Goal: Communication & Community: Answer question/provide support

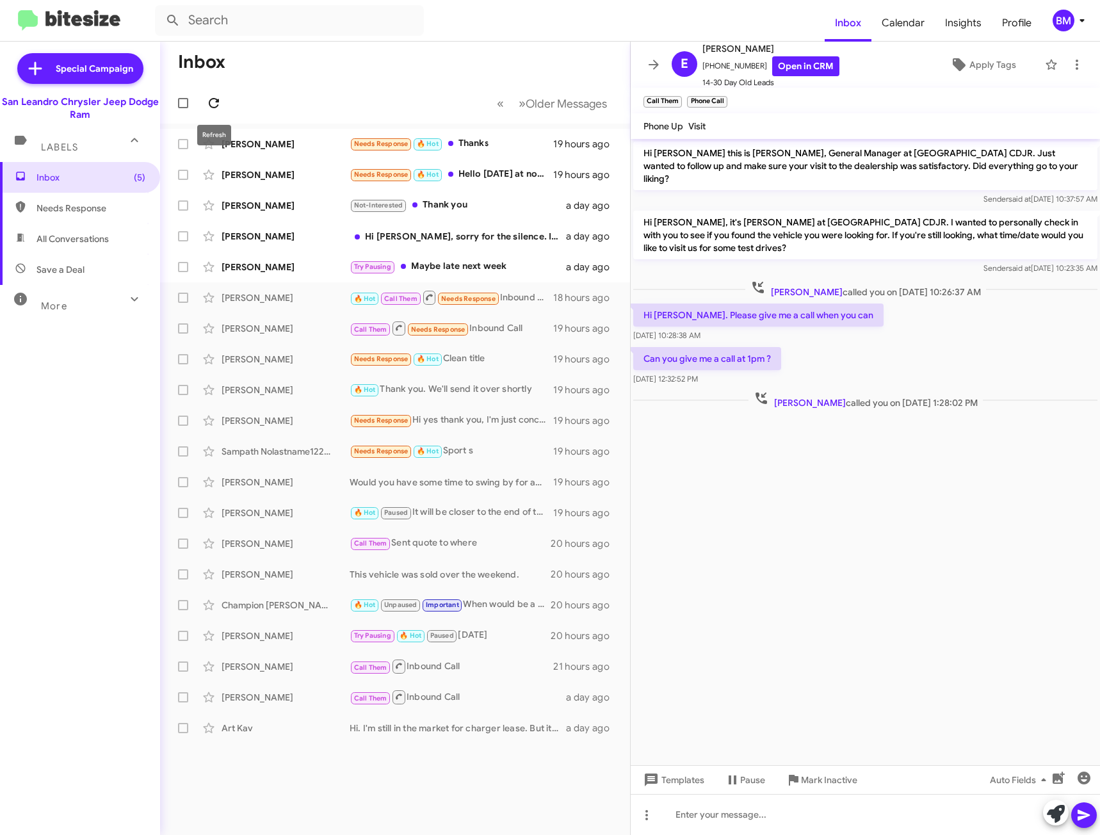
click at [208, 106] on icon at bounding box center [213, 102] width 15 height 15
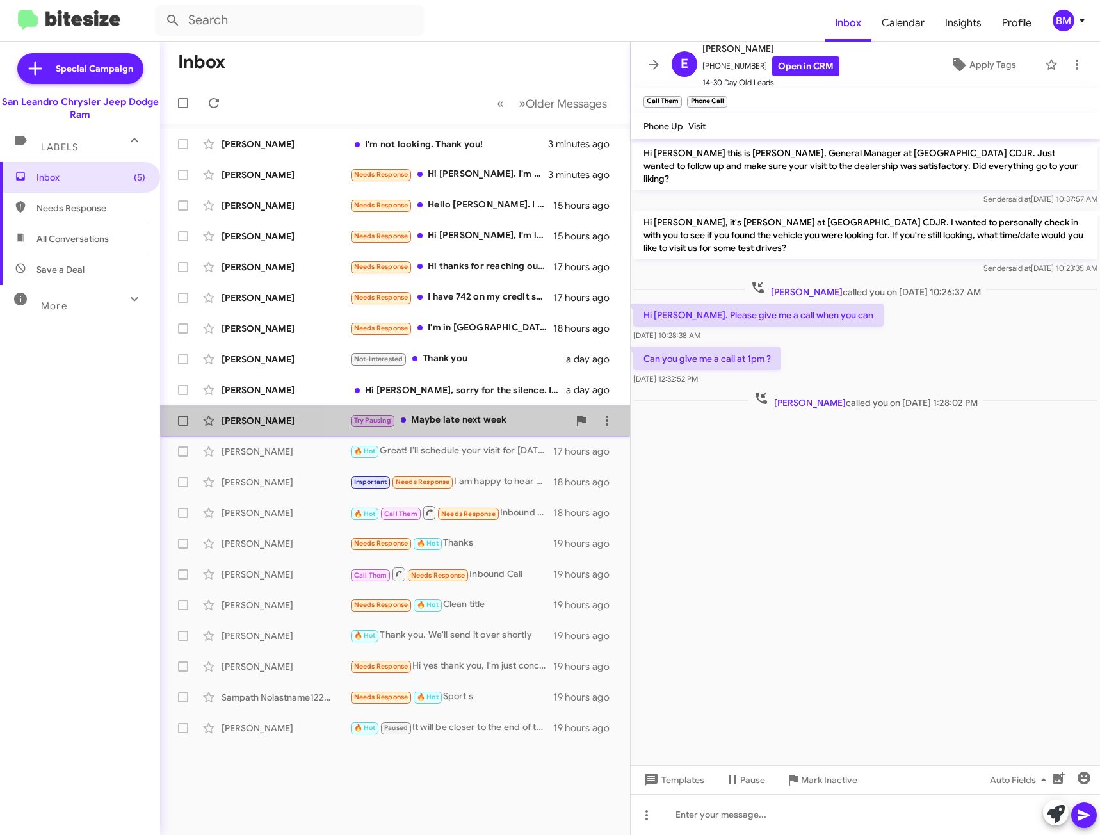
click at [472, 423] on div "Try Pausing Maybe late next week" at bounding box center [459, 420] width 219 height 15
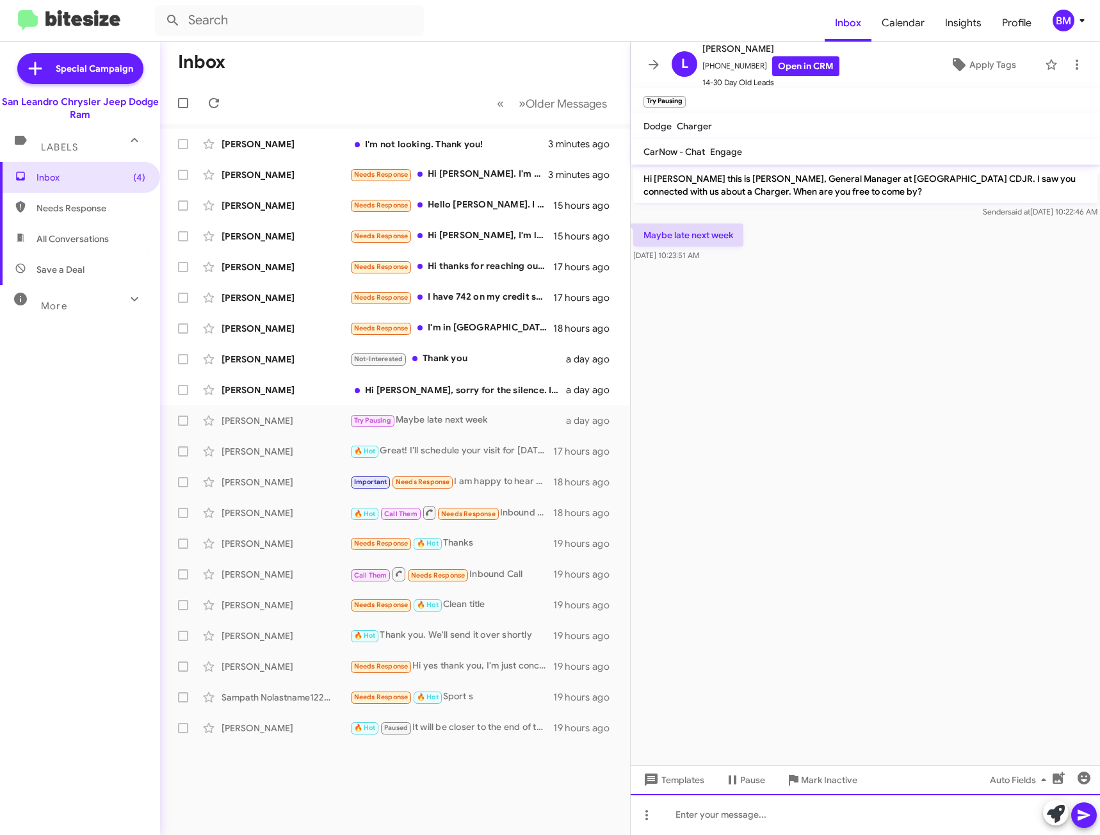
click at [711, 818] on div at bounding box center [865, 814] width 469 height 41
click at [455, 388] on div "Hi [PERSON_NAME], sorry for the silence. I changed my mind on buying a car at t…" at bounding box center [459, 390] width 219 height 13
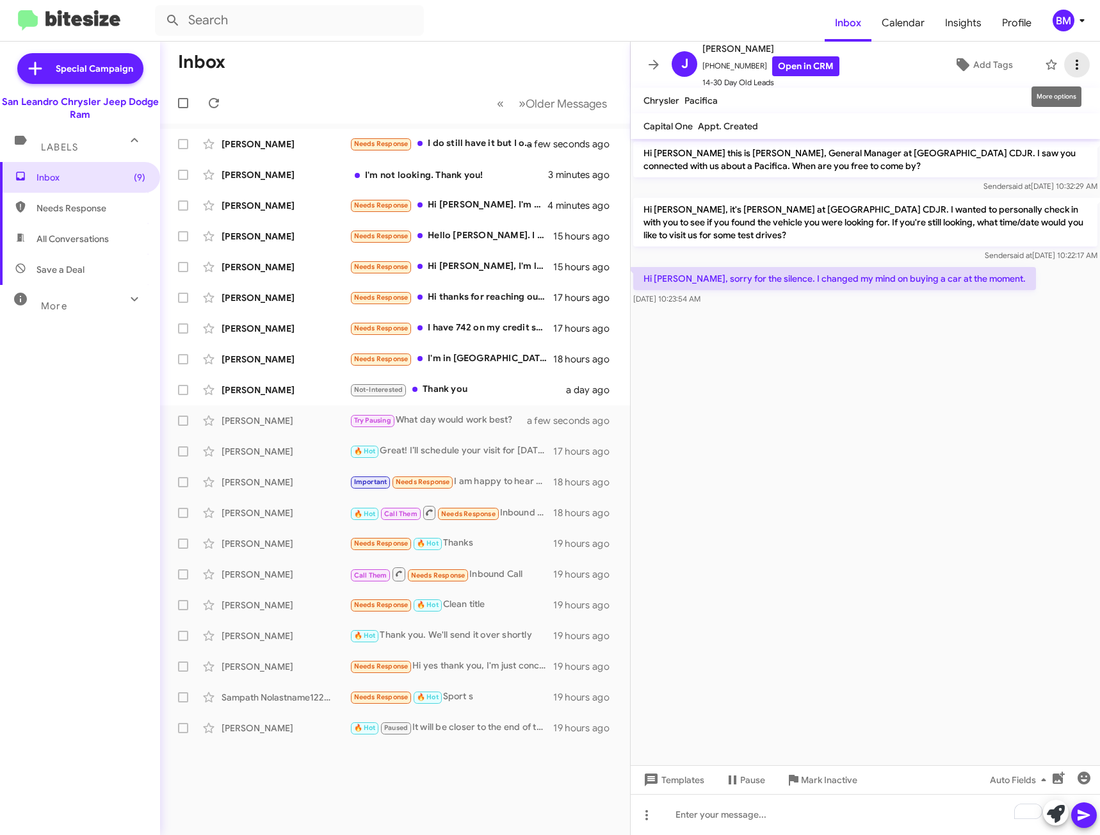
click at [1073, 61] on icon at bounding box center [1077, 64] width 15 height 15
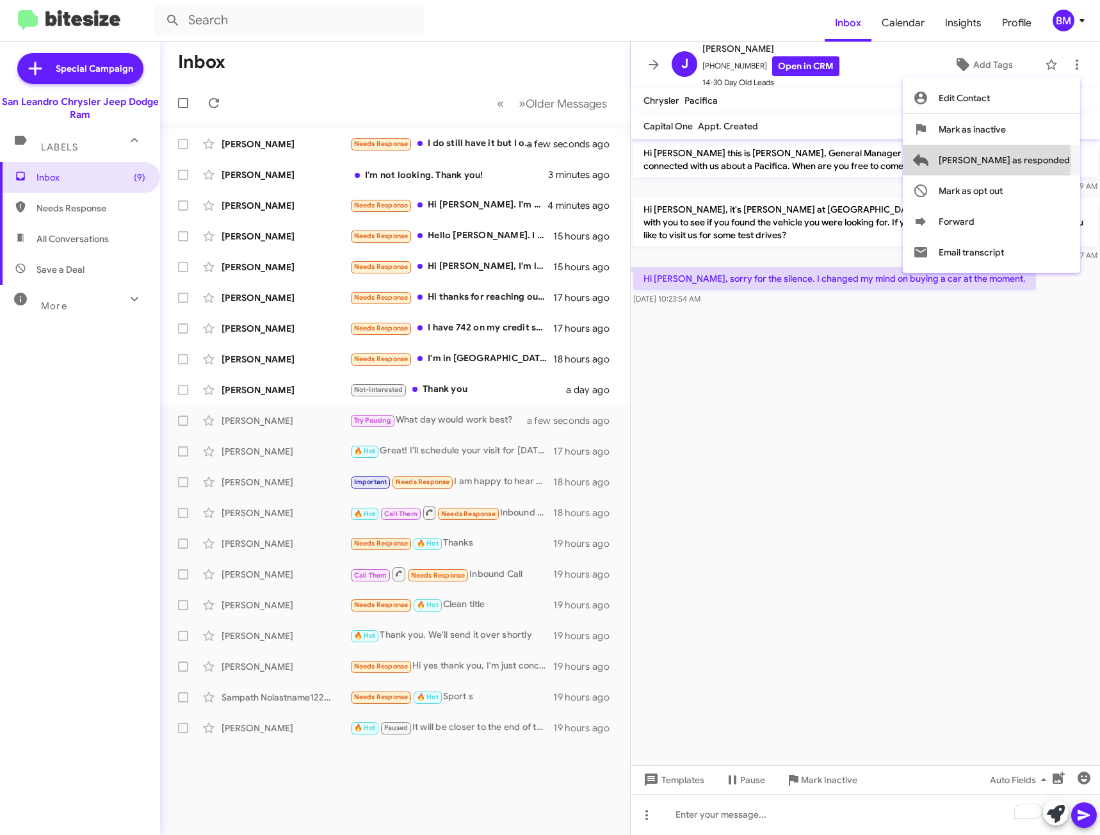
click at [1038, 161] on span "[PERSON_NAME] as responded" at bounding box center [1004, 160] width 131 height 31
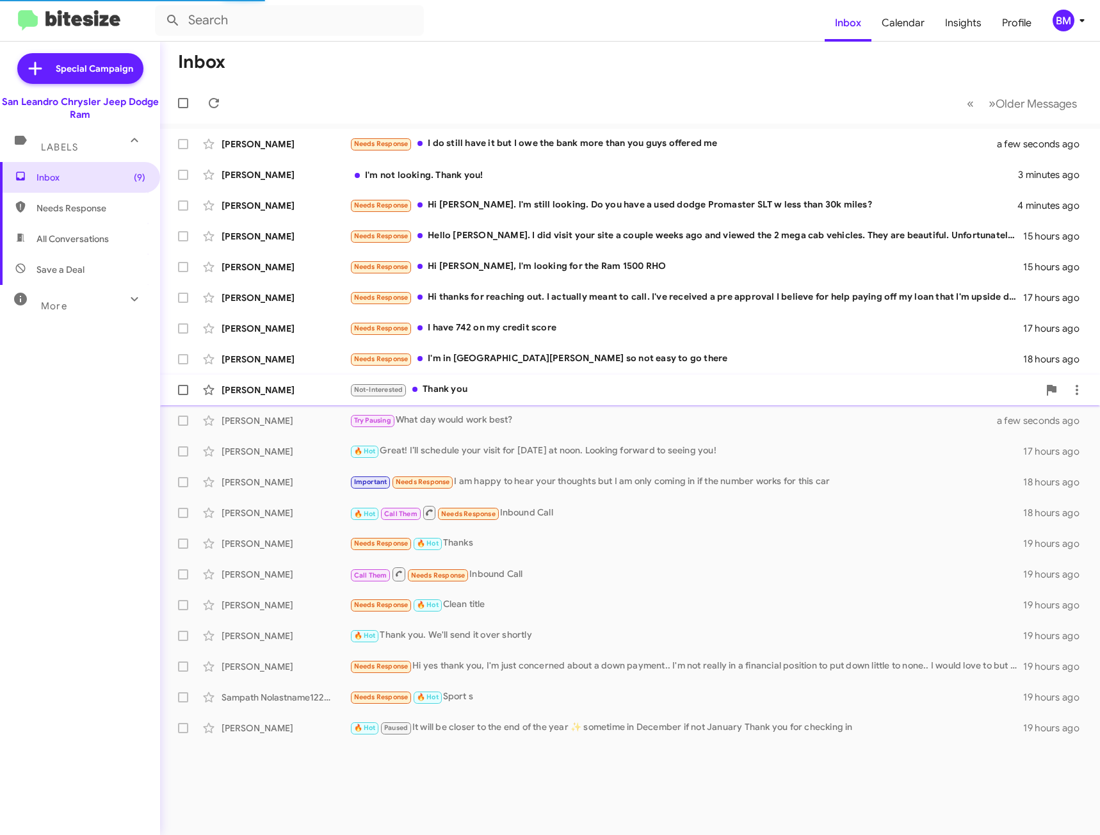
click at [668, 389] on div "Not-Interested Thank you" at bounding box center [694, 389] width 689 height 15
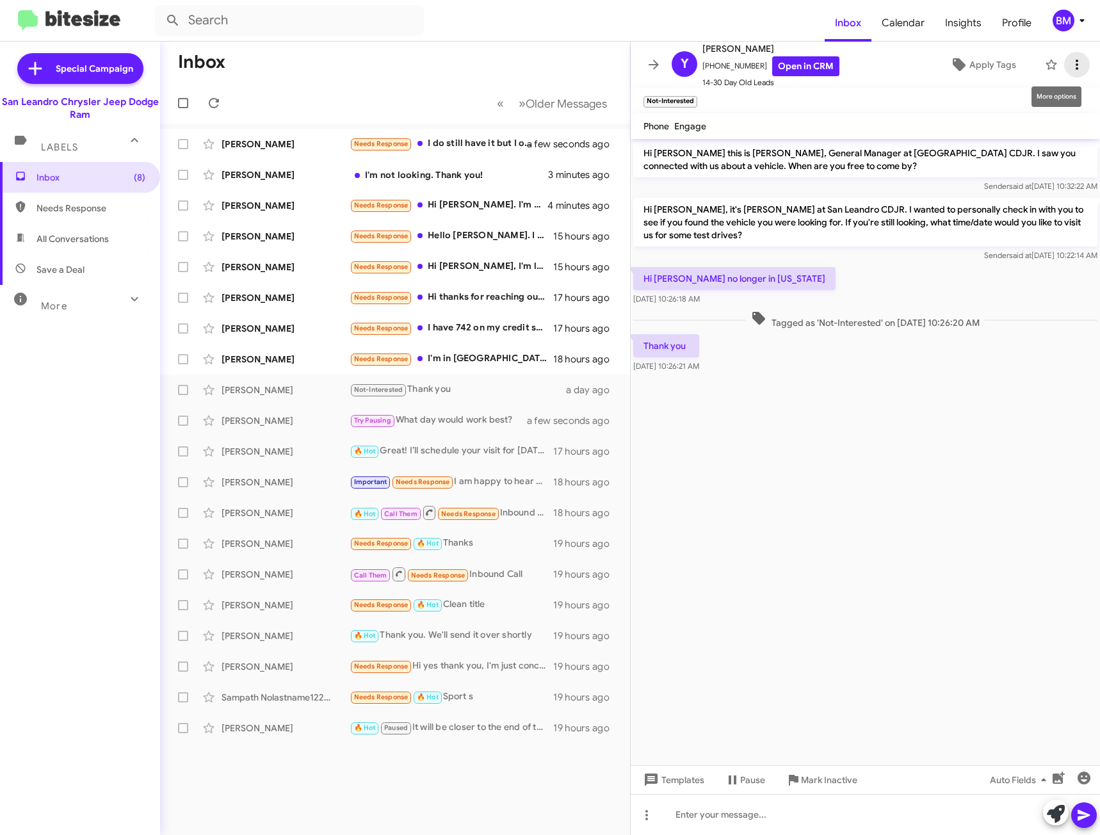
click at [1070, 63] on icon at bounding box center [1077, 64] width 15 height 15
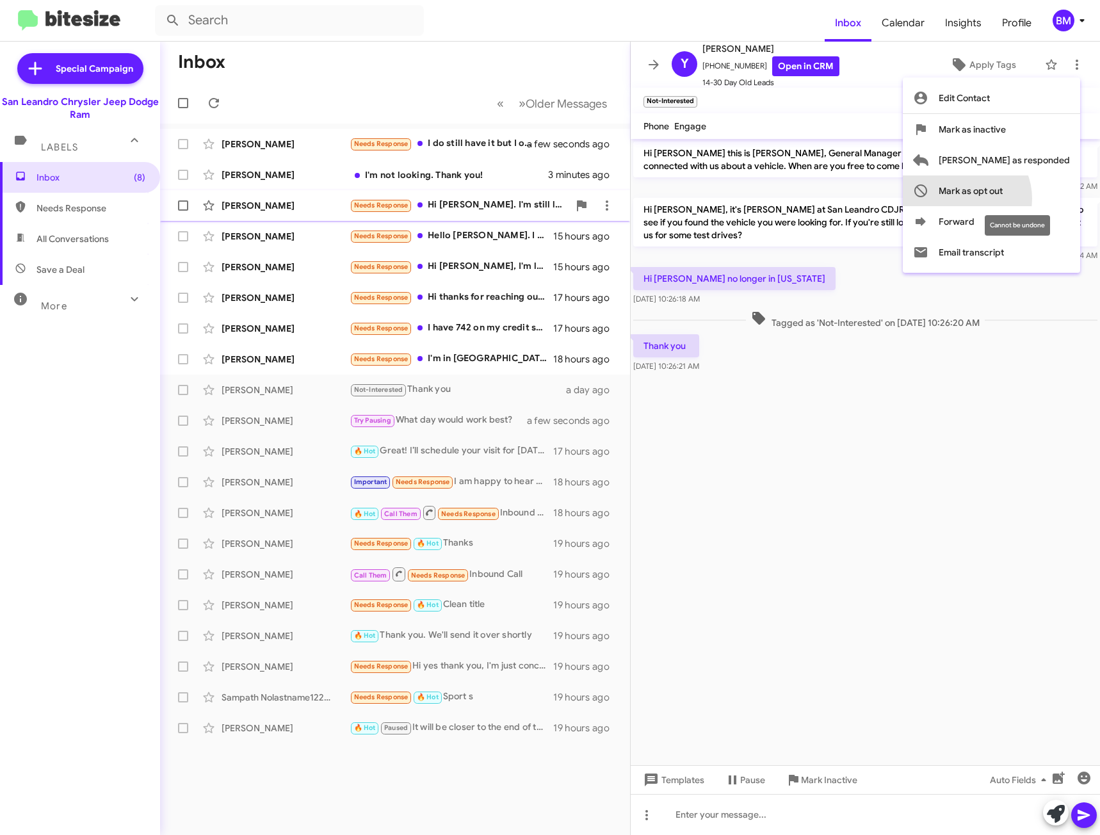
click at [1003, 198] on span "Mark as opt out" at bounding box center [971, 190] width 64 height 31
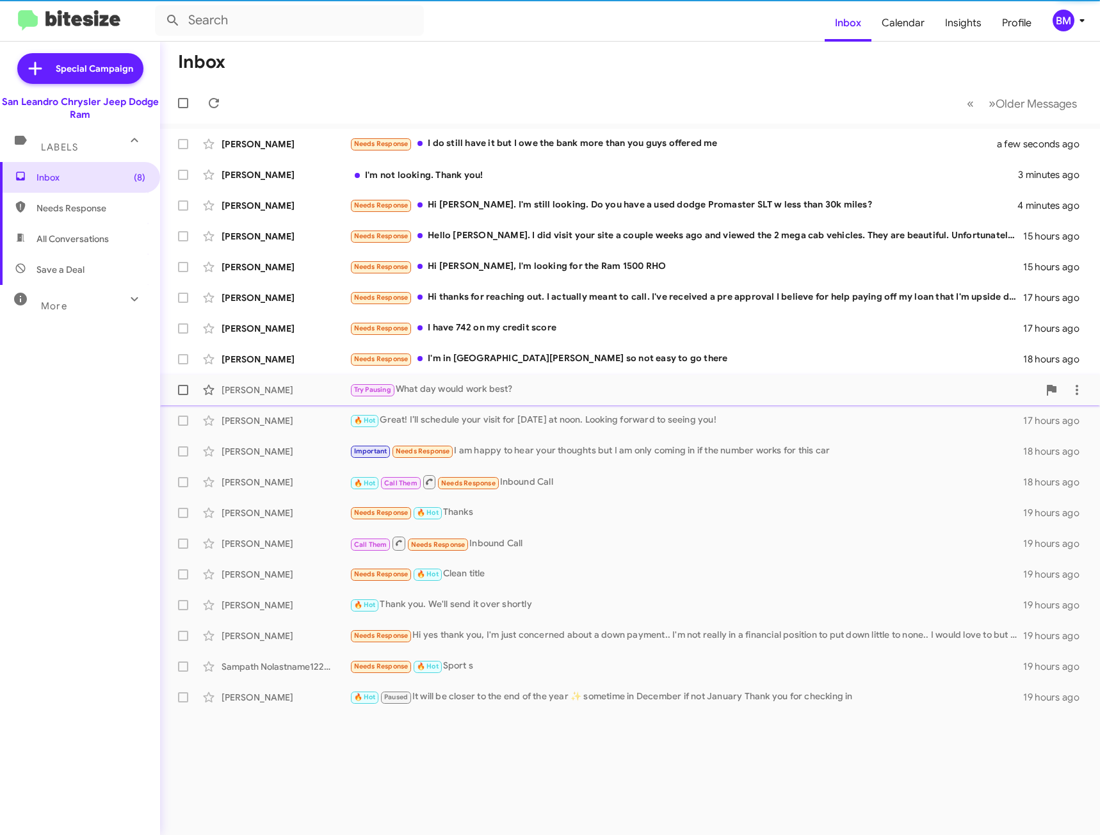
click at [512, 393] on div "Try Pausing What day would work best?" at bounding box center [694, 389] width 689 height 15
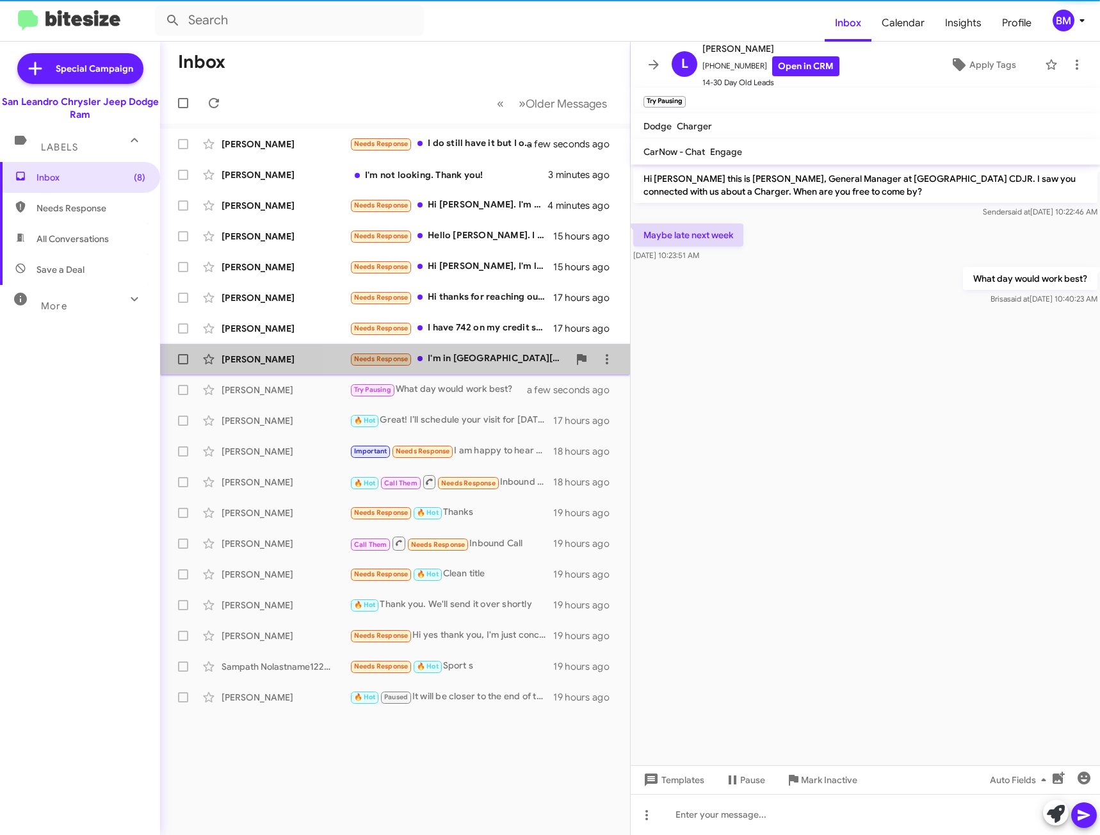
click at [476, 356] on div "Needs Response I'm in [GEOGRAPHIC_DATA][PERSON_NAME] so not easy to go there" at bounding box center [459, 359] width 219 height 15
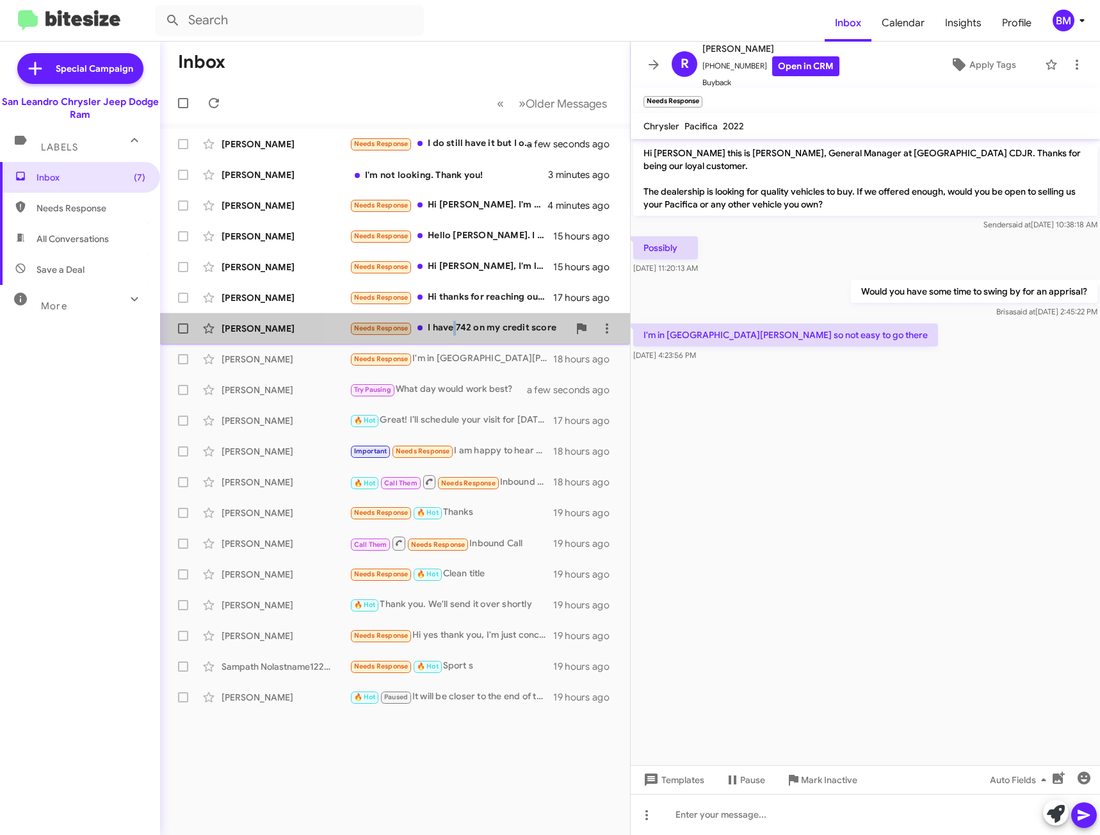
click at [455, 327] on div "Needs Response I have 742 on my credit score" at bounding box center [459, 328] width 219 height 15
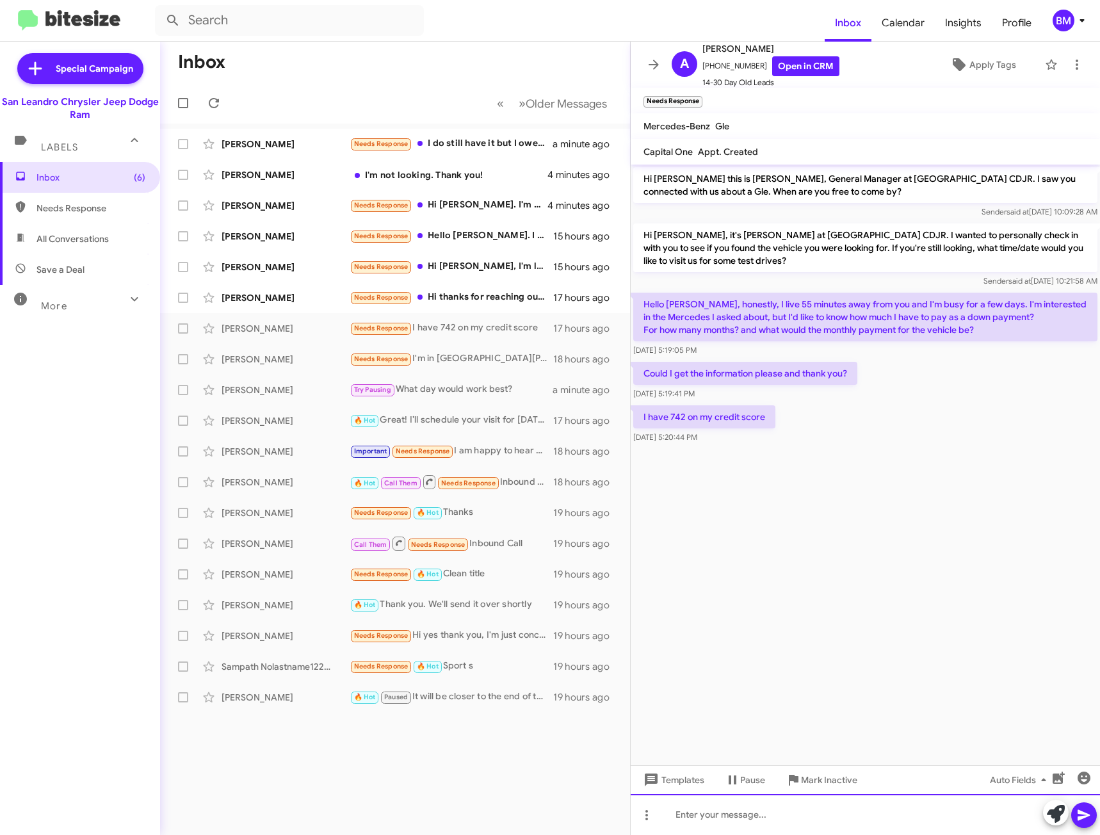
click at [791, 806] on div at bounding box center [865, 814] width 469 height 41
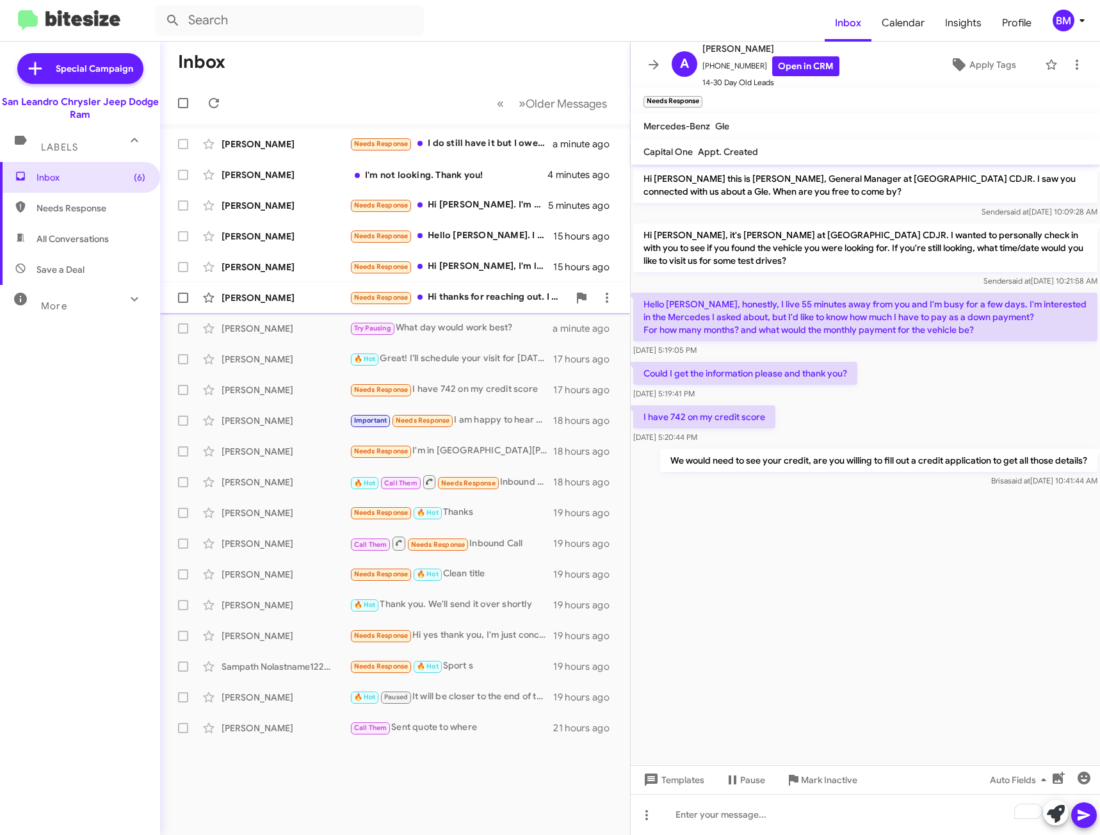
click at [483, 295] on div "Needs Response Hi thanks for reaching out. I actually meant to call. I've recei…" at bounding box center [459, 297] width 219 height 15
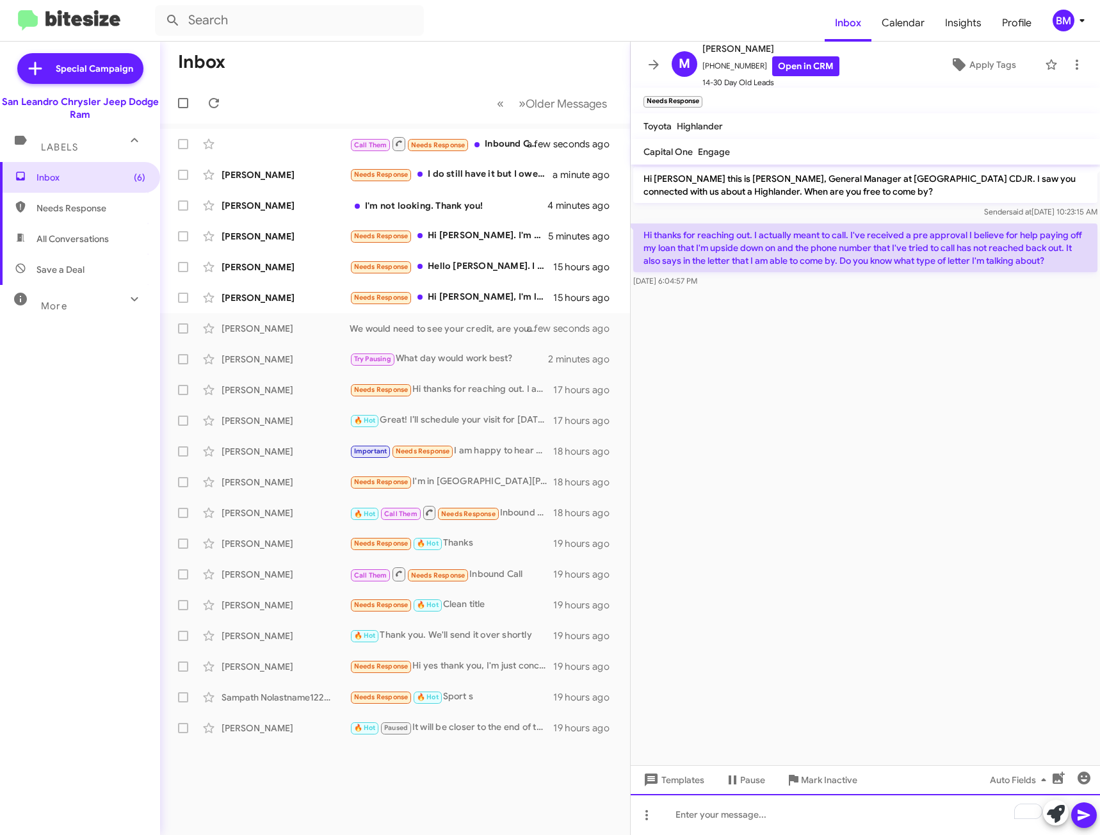
click at [842, 820] on div "To enrich screen reader interactions, please activate Accessibility in Grammarl…" at bounding box center [865, 814] width 469 height 41
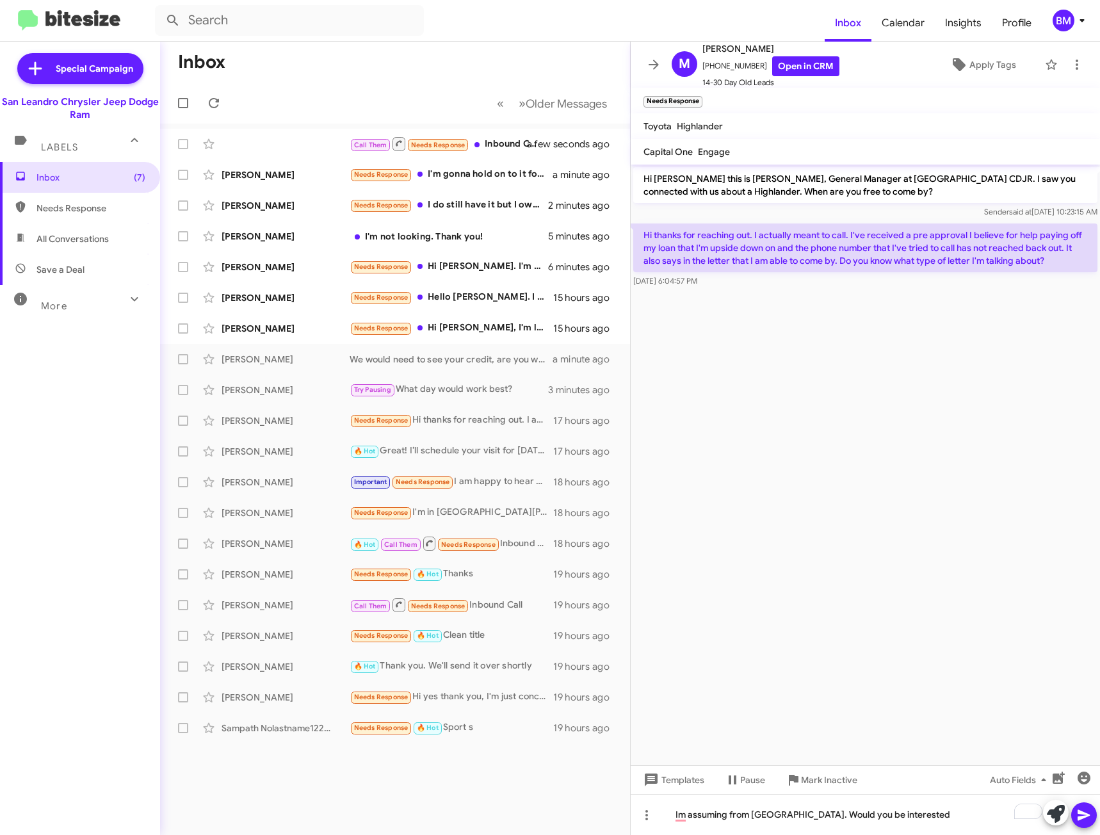
click at [489, 18] on form at bounding box center [490, 20] width 670 height 31
click at [452, 15] on form at bounding box center [490, 20] width 670 height 31
click at [210, 19] on input "text" at bounding box center [289, 20] width 269 height 31
type input "5103904708"
click at [160, 8] on button at bounding box center [173, 21] width 26 height 26
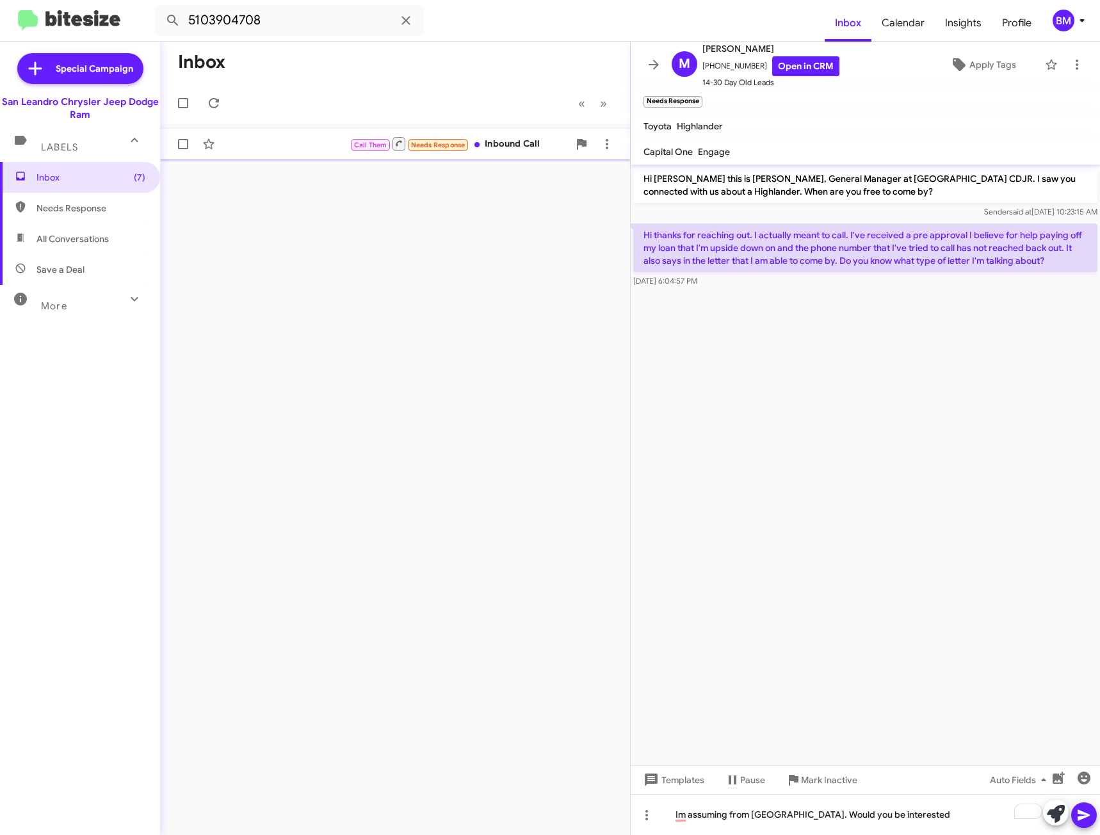
click at [520, 150] on div "Call Them Needs Response Inbound Call" at bounding box center [459, 144] width 219 height 16
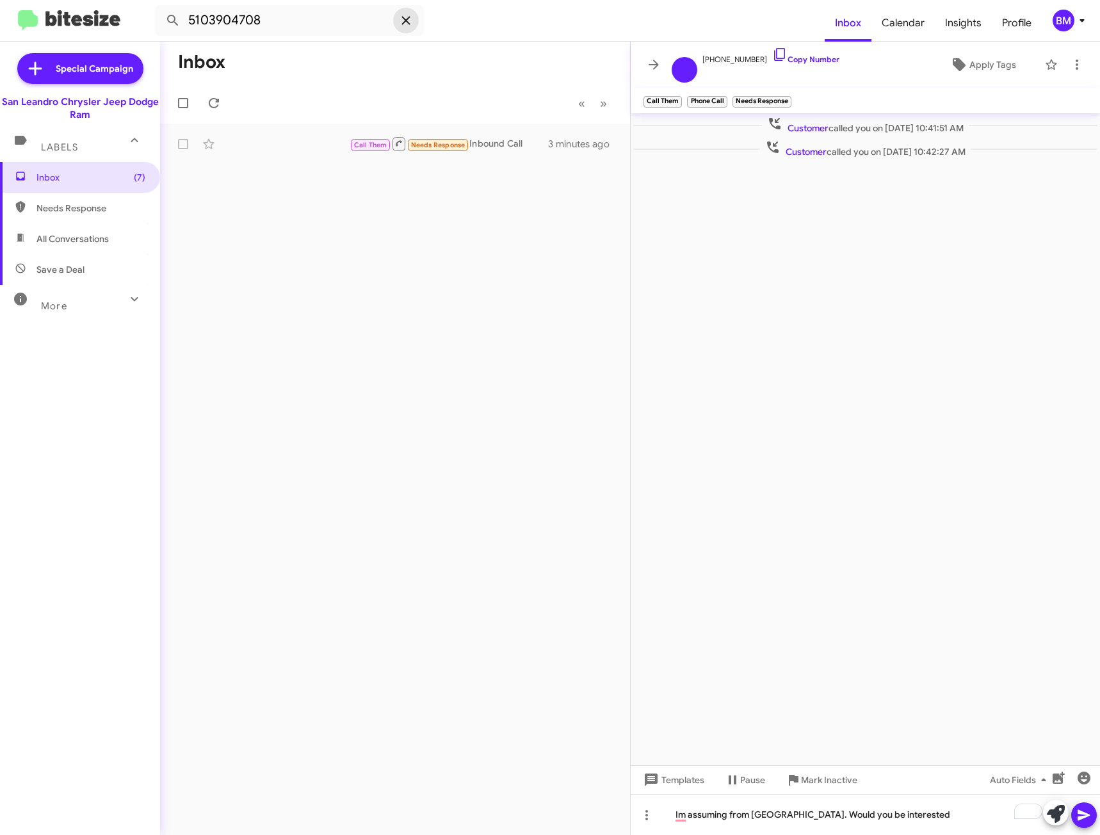
click at [405, 20] on icon at bounding box center [406, 20] width 8 height 8
click at [337, 31] on input "text" at bounding box center [289, 20] width 269 height 31
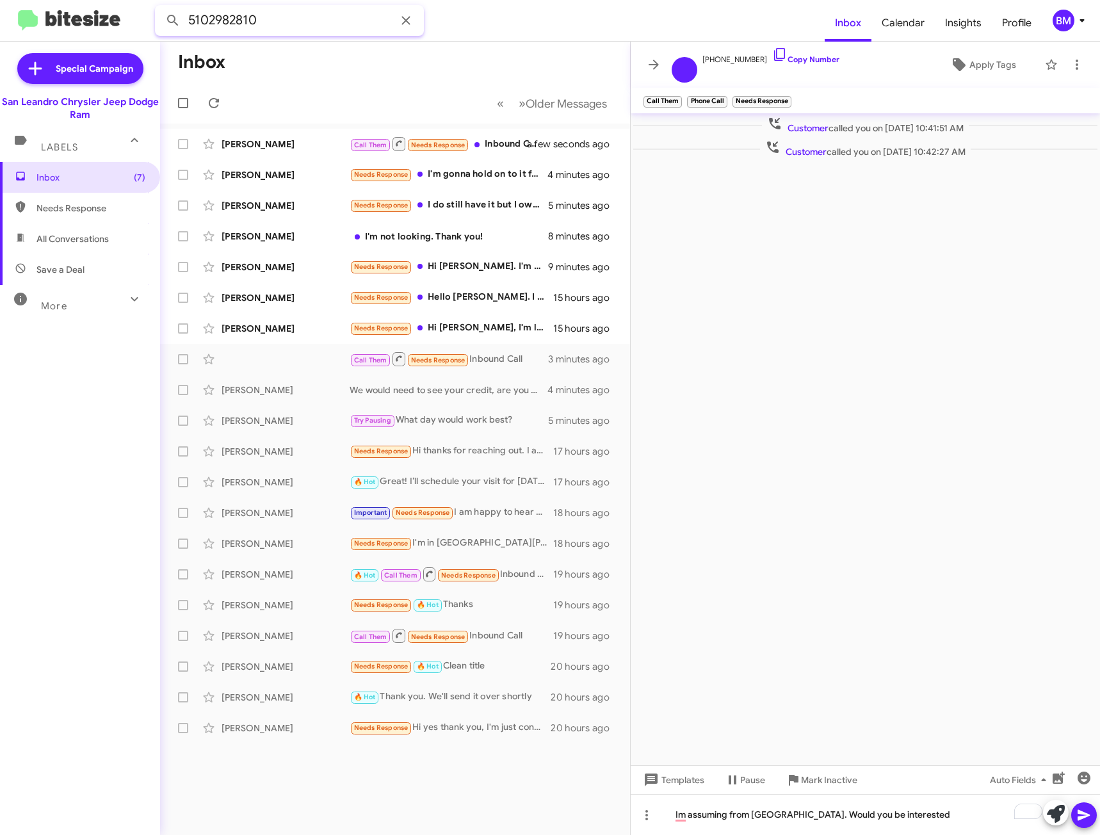
type input "5102982810"
click at [160, 8] on button at bounding box center [173, 21] width 26 height 26
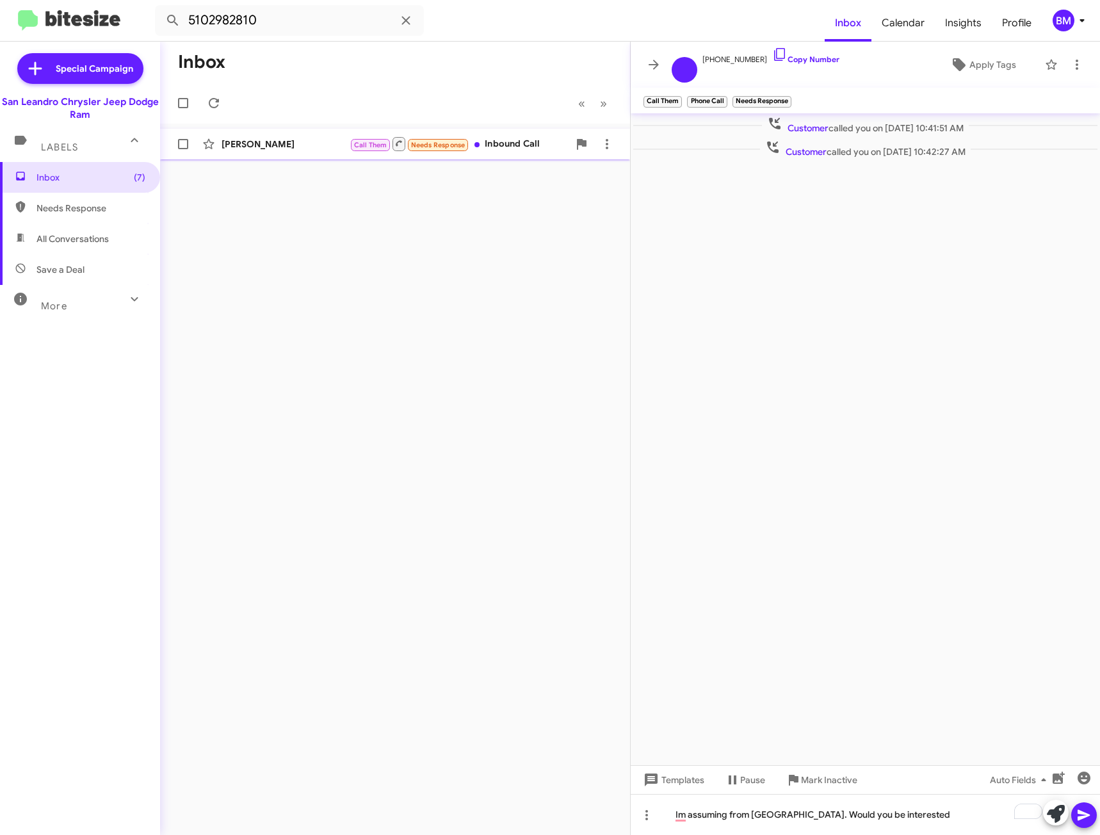
click at [288, 152] on div "[PERSON_NAME] Call Them Needs Response Inbound Call a few seconds ago" at bounding box center [395, 144] width 450 height 26
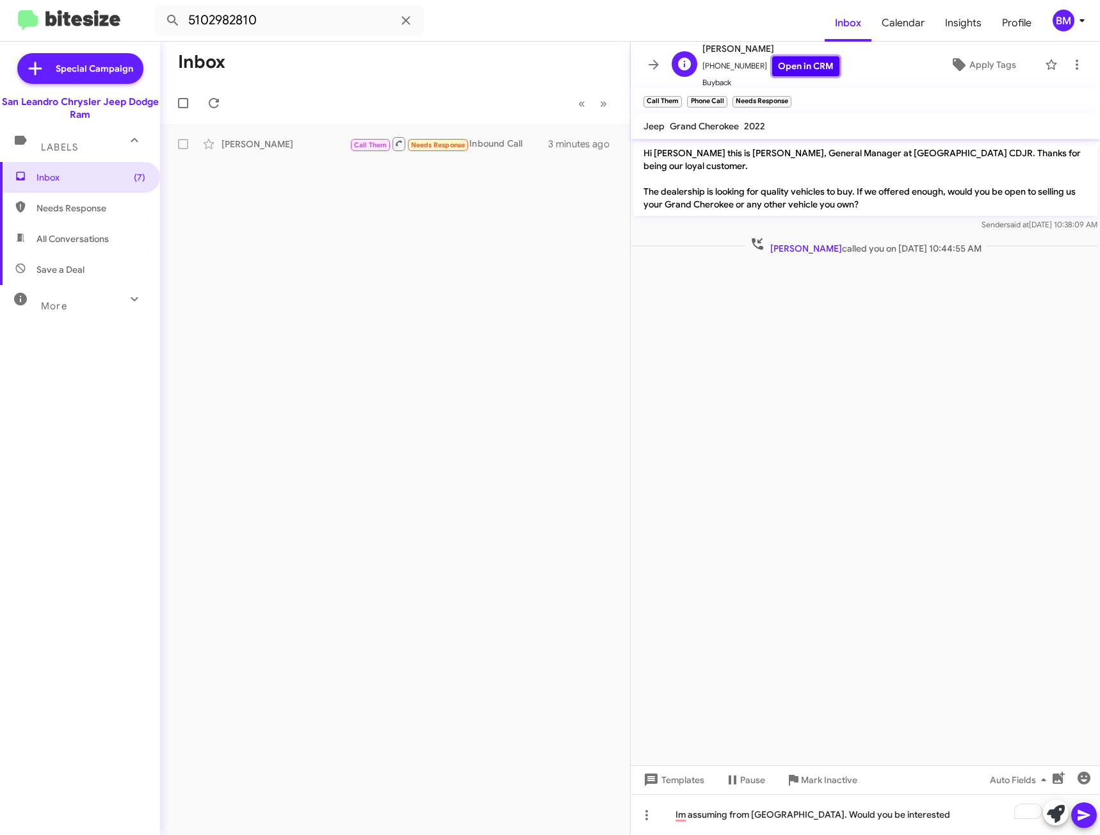
click at [772, 62] on link "Open in CRM" at bounding box center [805, 66] width 67 height 20
click at [77, 175] on span "Inbox (8)" at bounding box center [91, 177] width 109 height 13
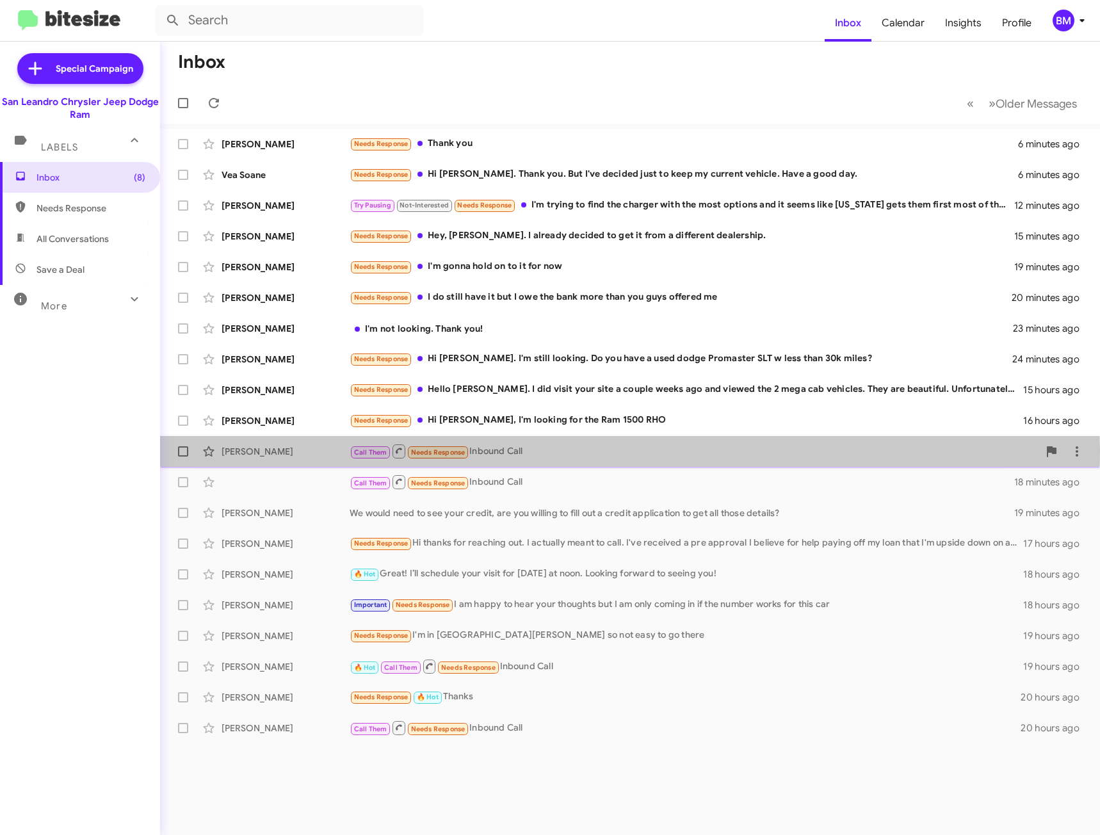
click at [566, 450] on div "Call Them Needs Response Inbound Call" at bounding box center [694, 451] width 689 height 16
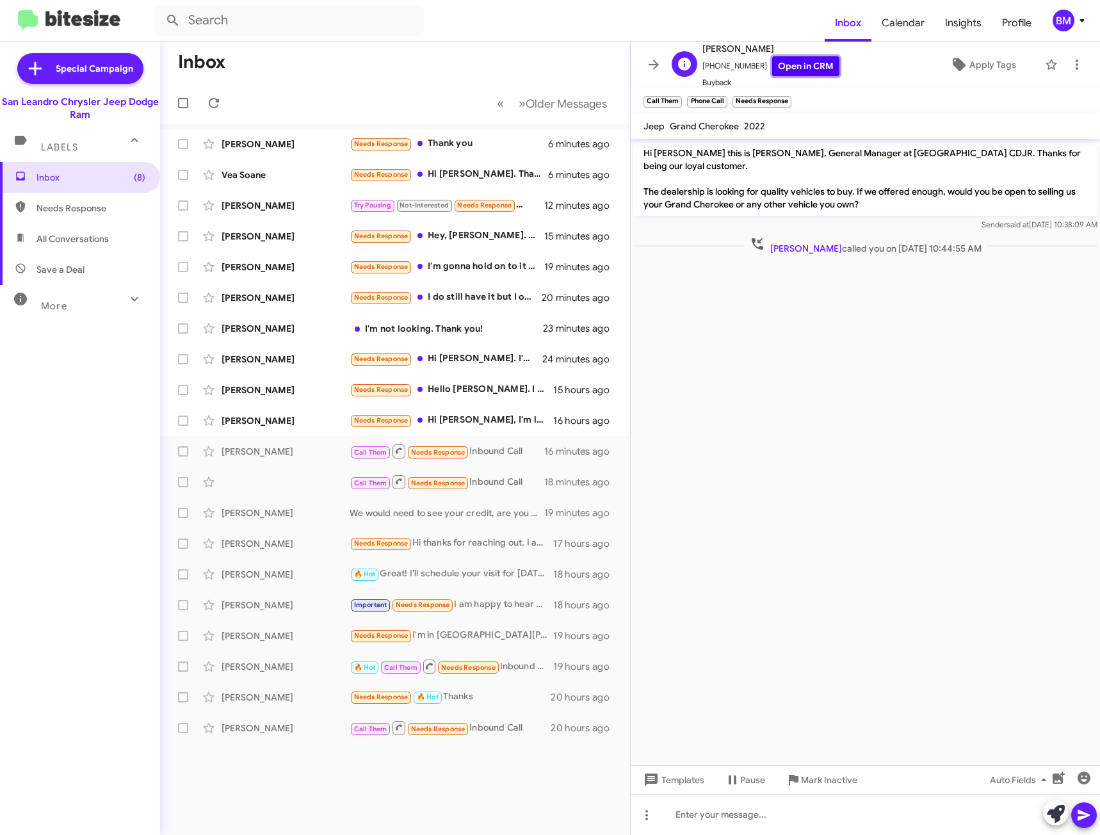
click at [818, 63] on link "Open in CRM" at bounding box center [805, 66] width 67 height 20
click at [265, 480] on div "Call Them Needs Response Inbound Call 19 minutes ago" at bounding box center [395, 482] width 450 height 26
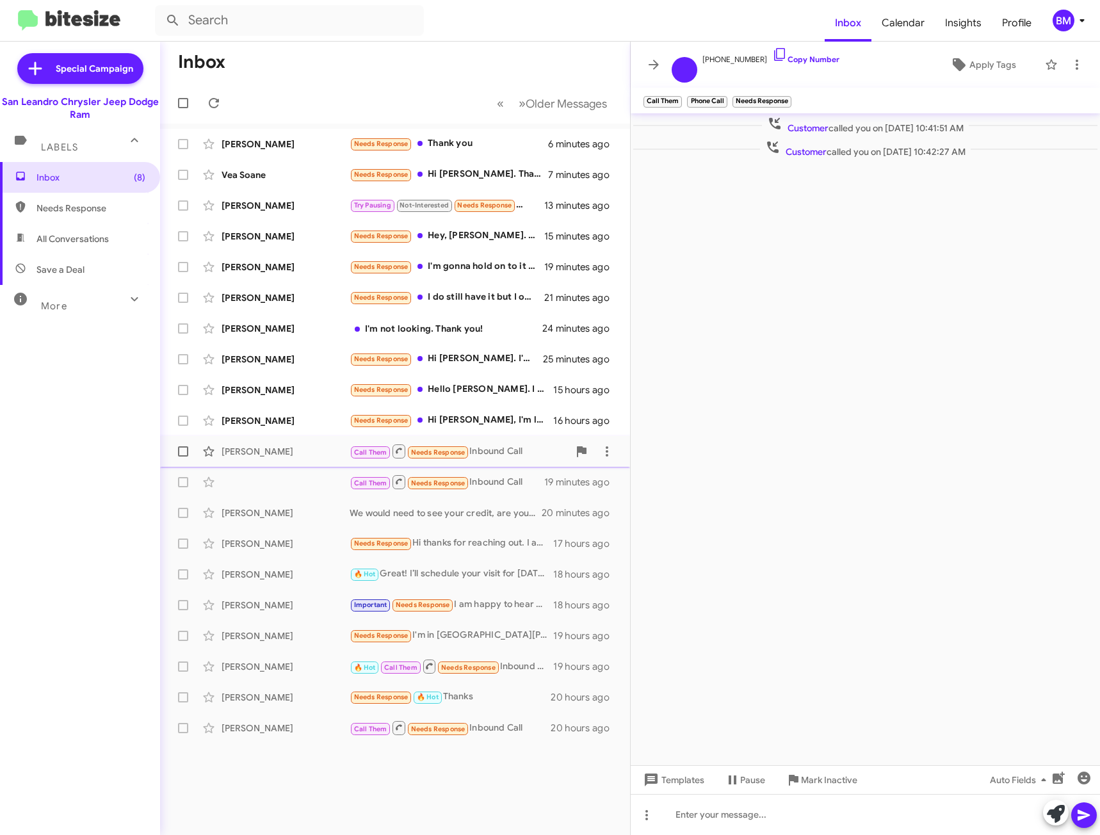
click at [276, 458] on div "[PERSON_NAME] Call Them Needs Response Inbound Call 16 minutes ago" at bounding box center [395, 452] width 450 height 26
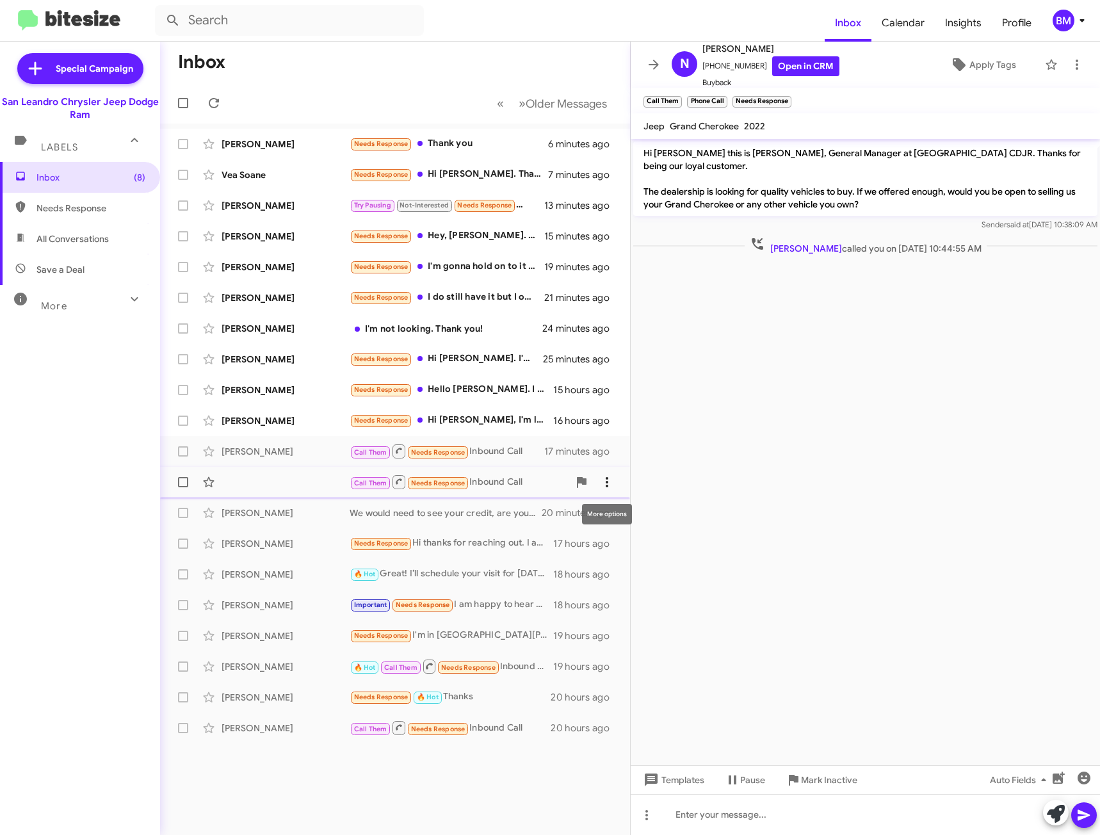
click at [610, 478] on icon at bounding box center [607, 482] width 15 height 15
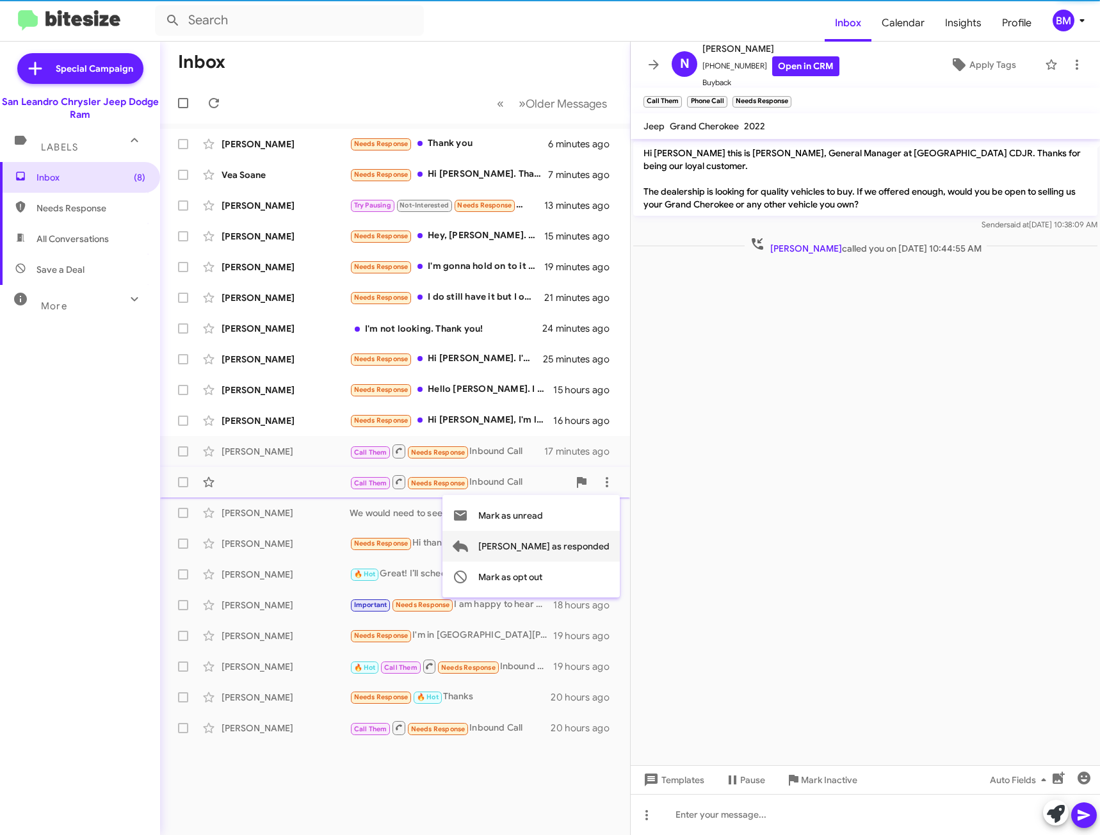
click at [590, 539] on span "[PERSON_NAME] as responded" at bounding box center [543, 546] width 131 height 31
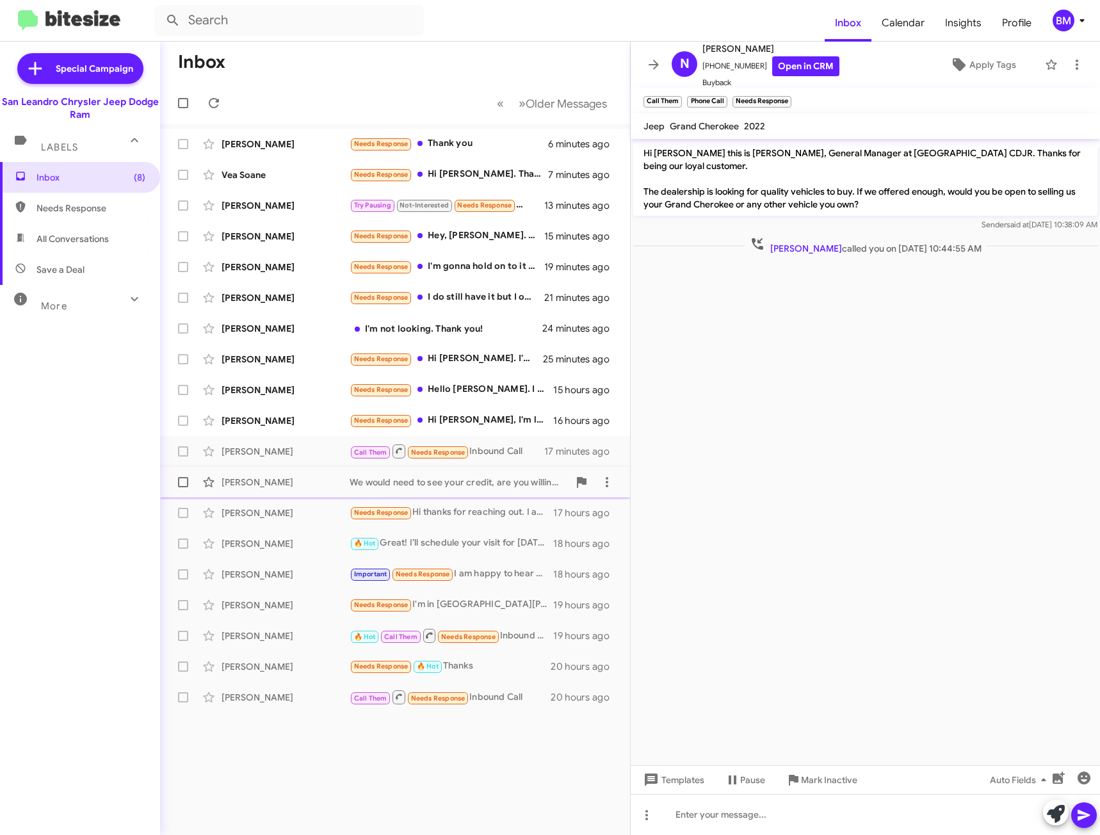
click at [429, 485] on div "We would need to see your credit, are you willing to fill out a credit applicat…" at bounding box center [459, 482] width 219 height 13
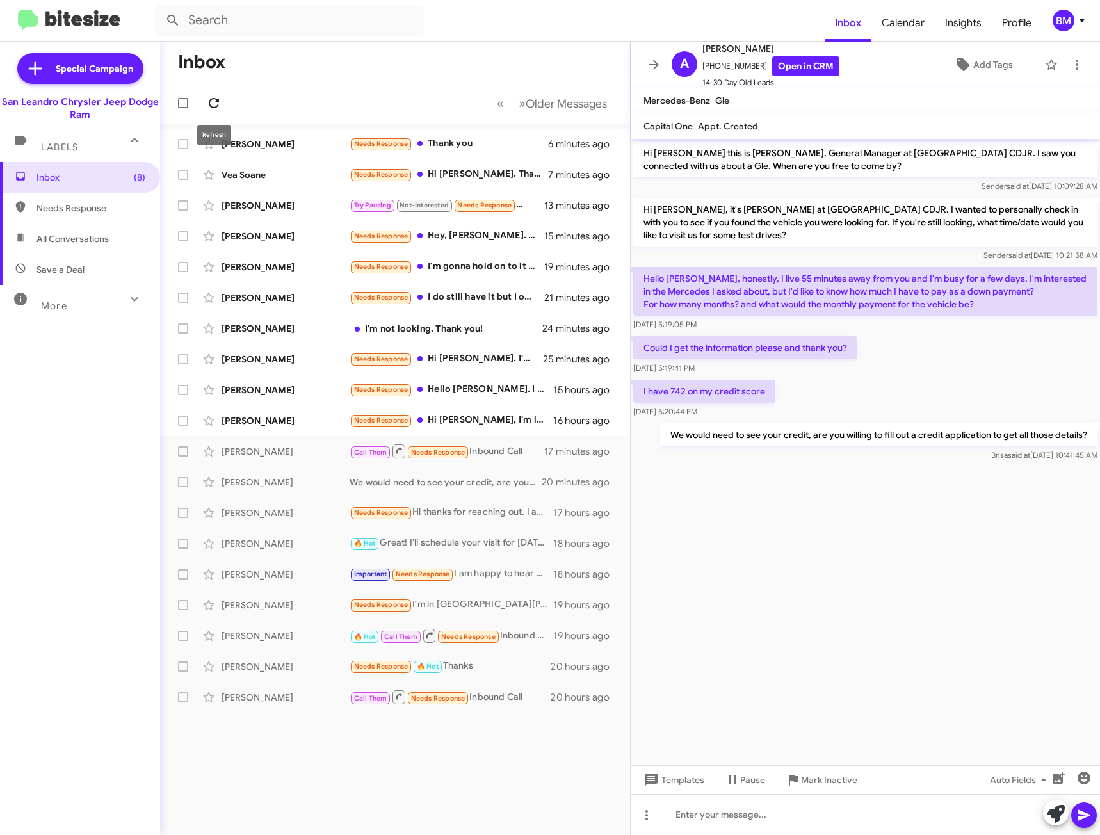
click at [215, 104] on icon at bounding box center [213, 102] width 15 height 15
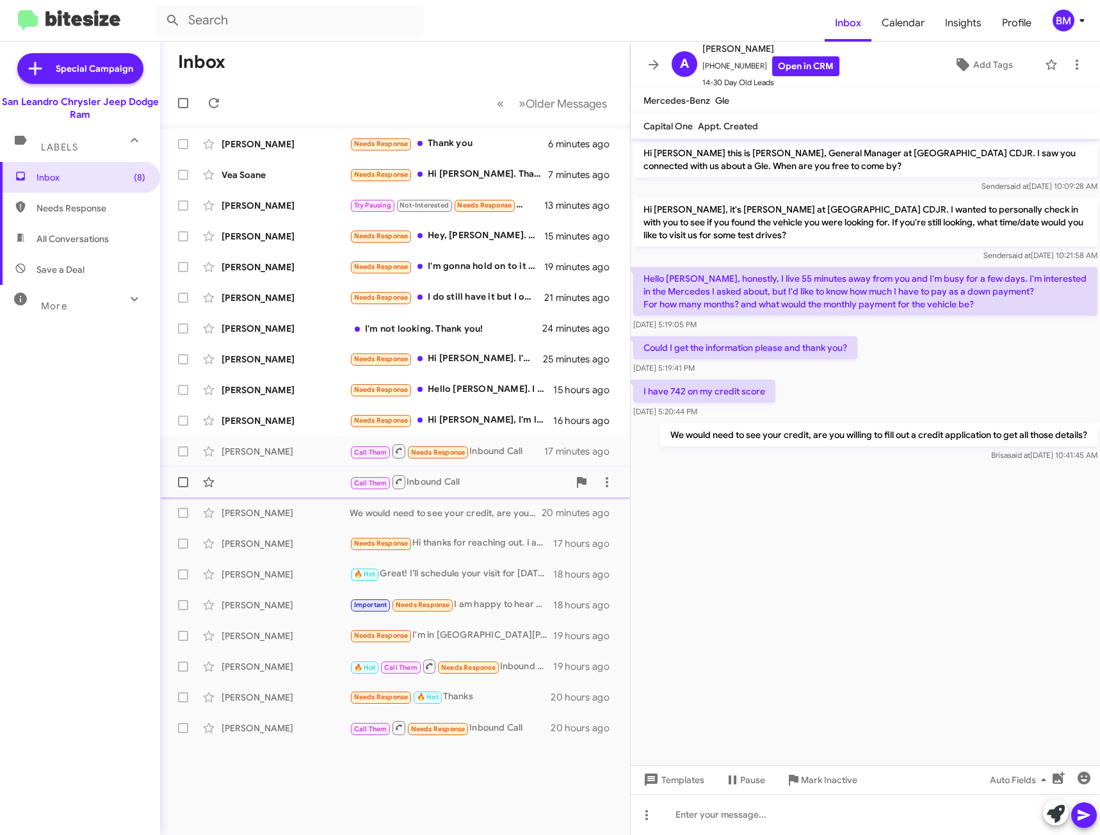
click at [514, 487] on div "Call Them Inbound Call" at bounding box center [459, 482] width 219 height 16
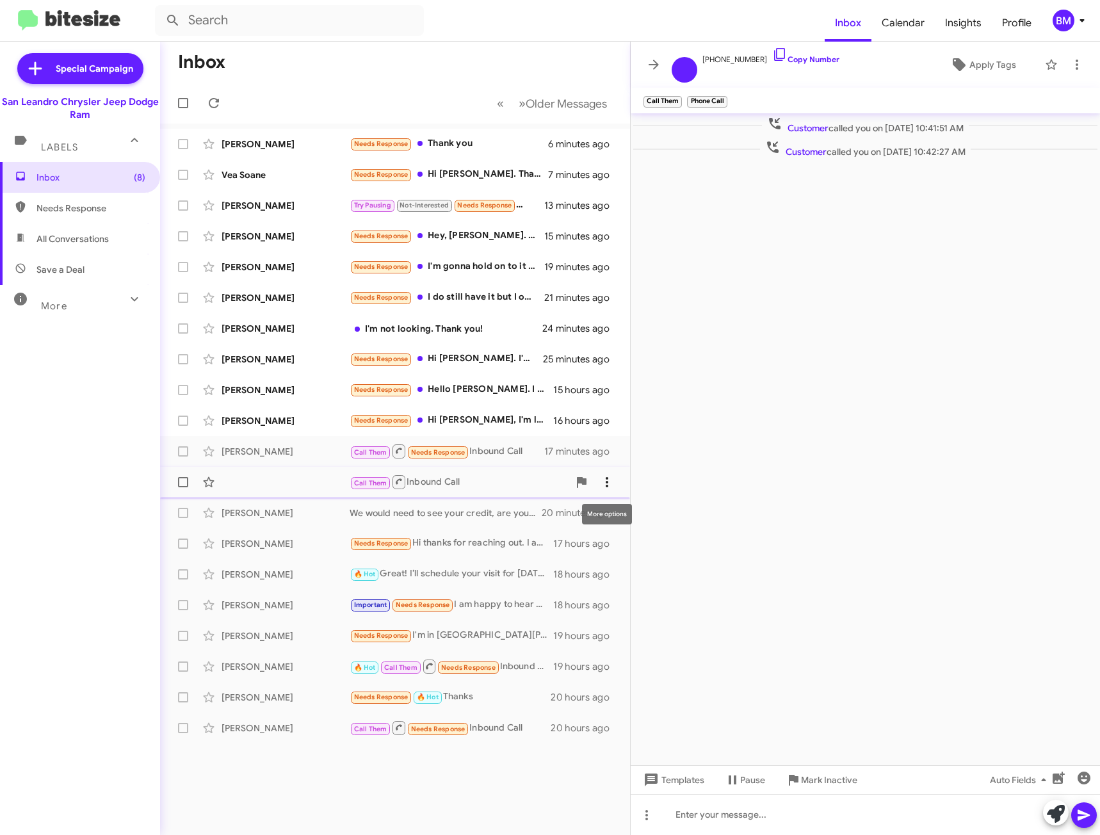
click at [609, 483] on icon at bounding box center [607, 482] width 15 height 15
click at [542, 570] on span "Mark as opt out" at bounding box center [510, 577] width 64 height 31
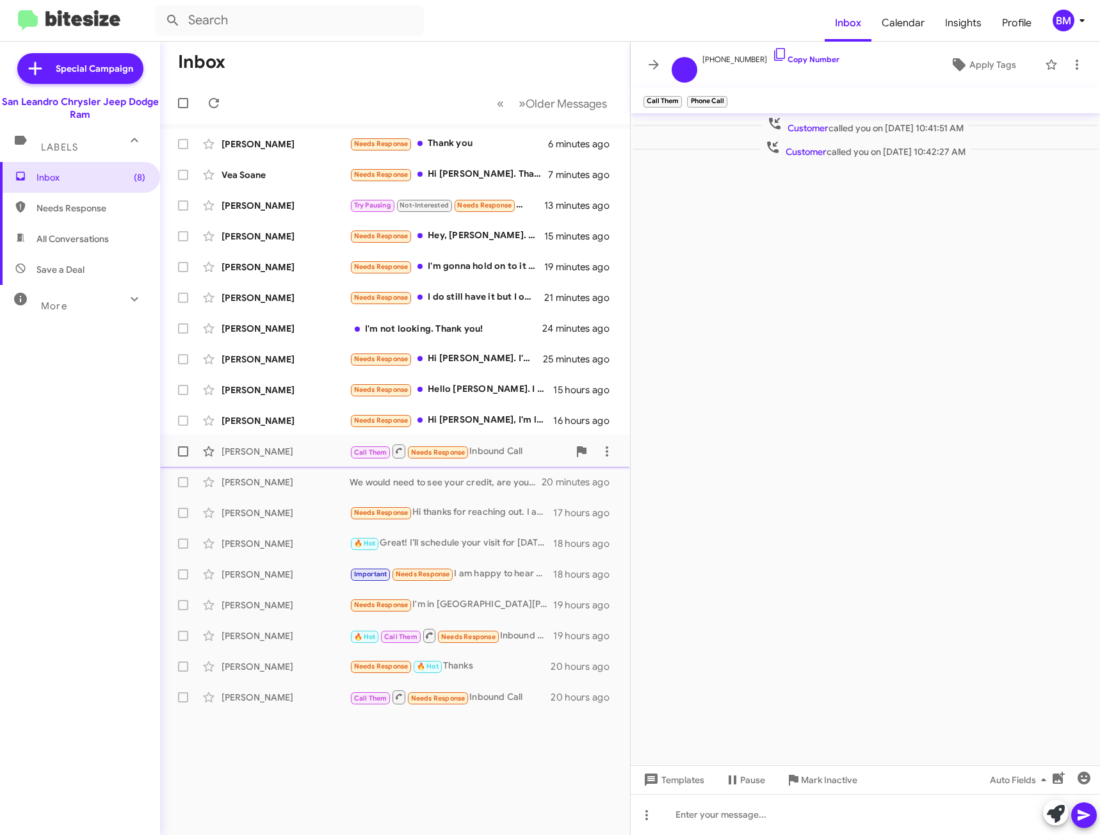
click at [555, 459] on div "Call Them Needs Response Inbound Call" at bounding box center [459, 451] width 219 height 16
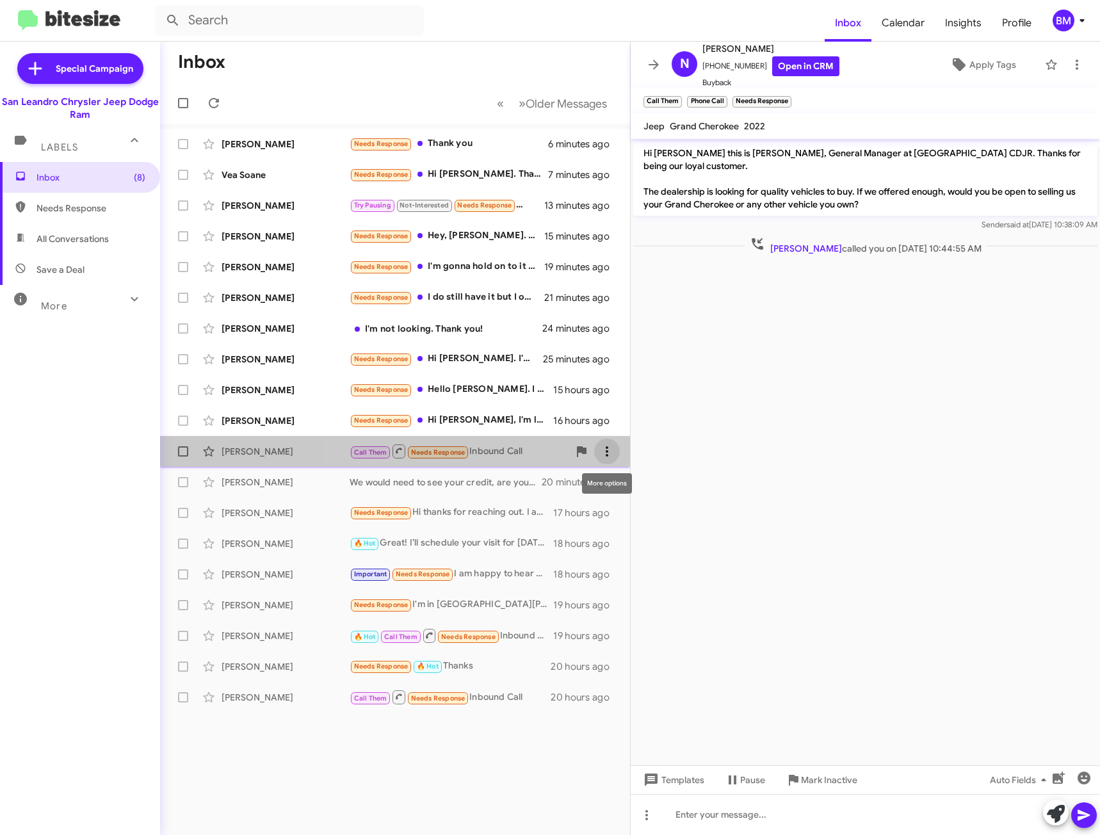
click at [606, 454] on icon at bounding box center [607, 451] width 15 height 15
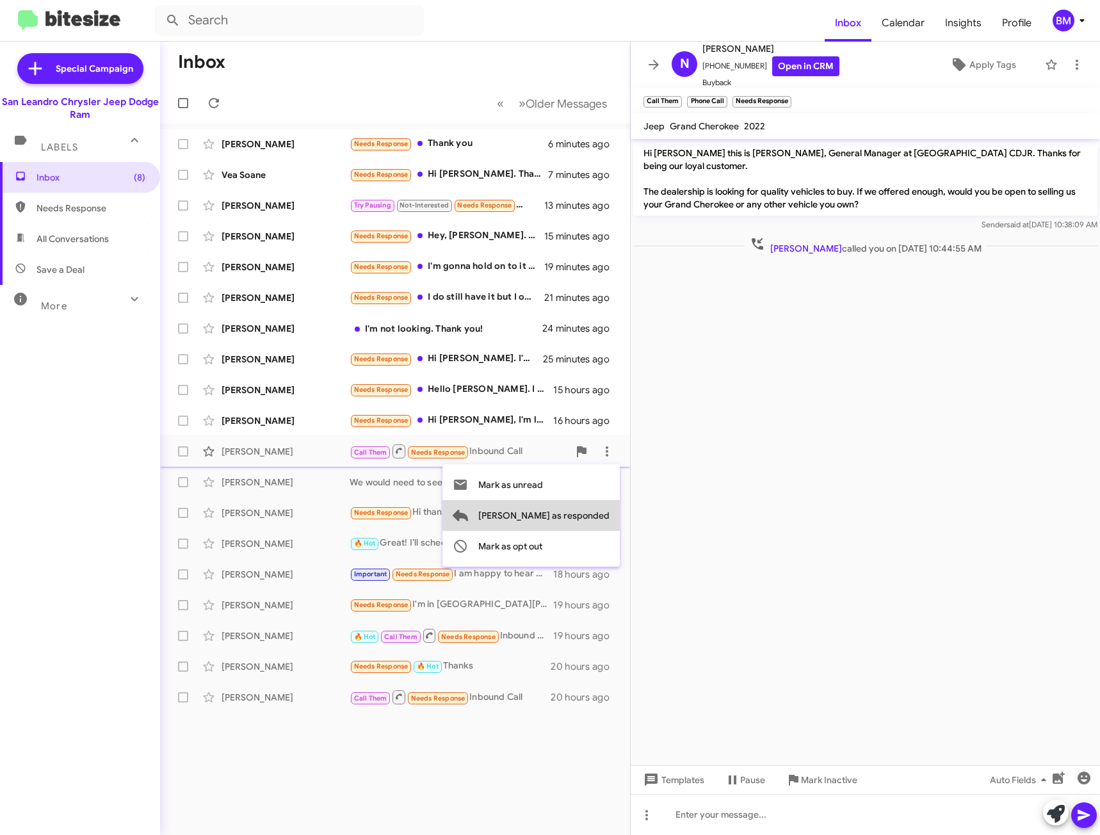
click at [593, 515] on span "[PERSON_NAME] as responded" at bounding box center [543, 515] width 131 height 31
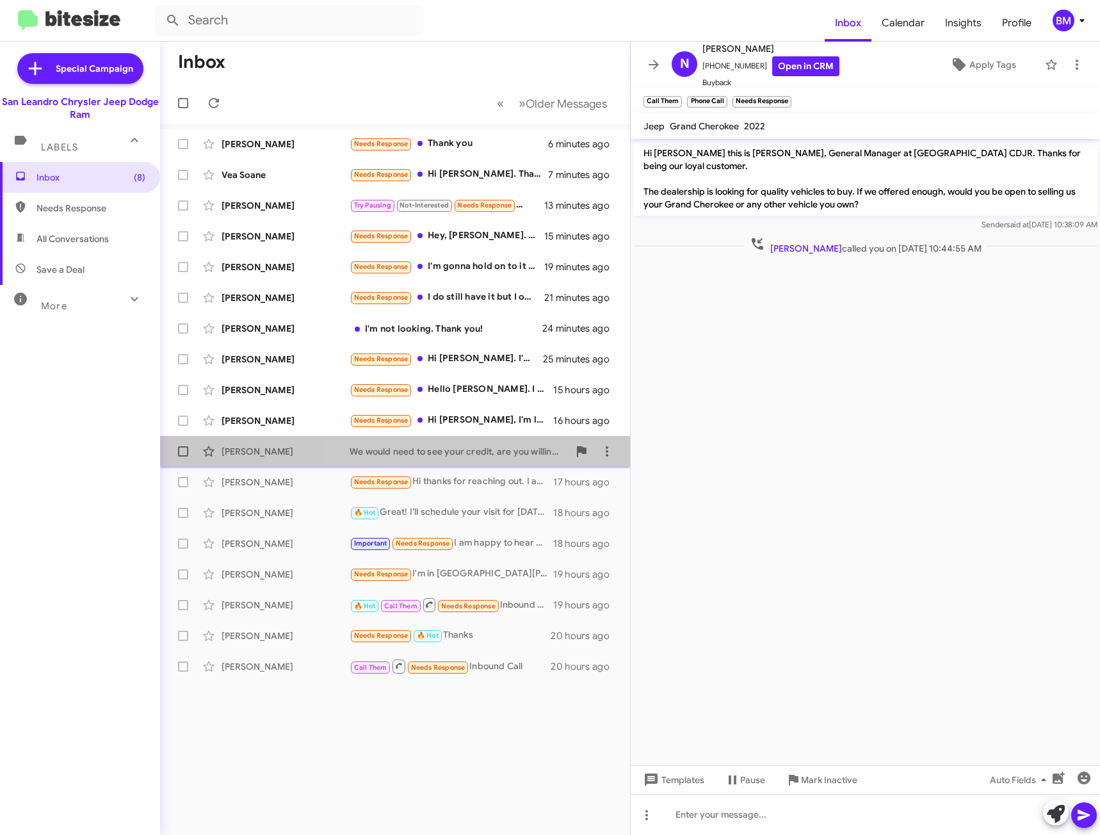
click at [471, 454] on div "We would need to see your credit, are you willing to fill out a credit applicat…" at bounding box center [459, 451] width 219 height 13
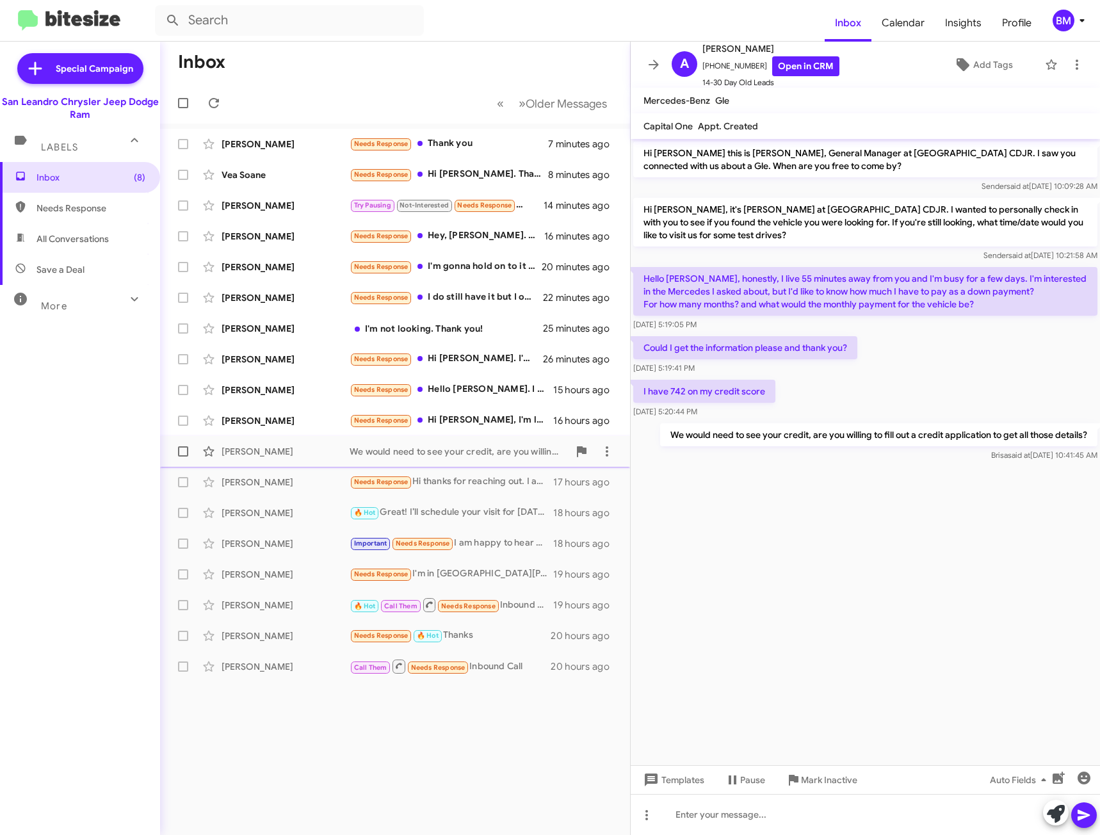
click at [507, 454] on div "We would need to see your credit, are you willing to fill out a credit applicat…" at bounding box center [459, 451] width 219 height 13
click at [610, 446] on icon at bounding box center [607, 451] width 15 height 15
click at [714, 528] on div at bounding box center [550, 417] width 1100 height 835
click at [491, 419] on div "Needs Response Hi [PERSON_NAME], I'm looking for the Ram 1500 RHO" at bounding box center [459, 420] width 219 height 15
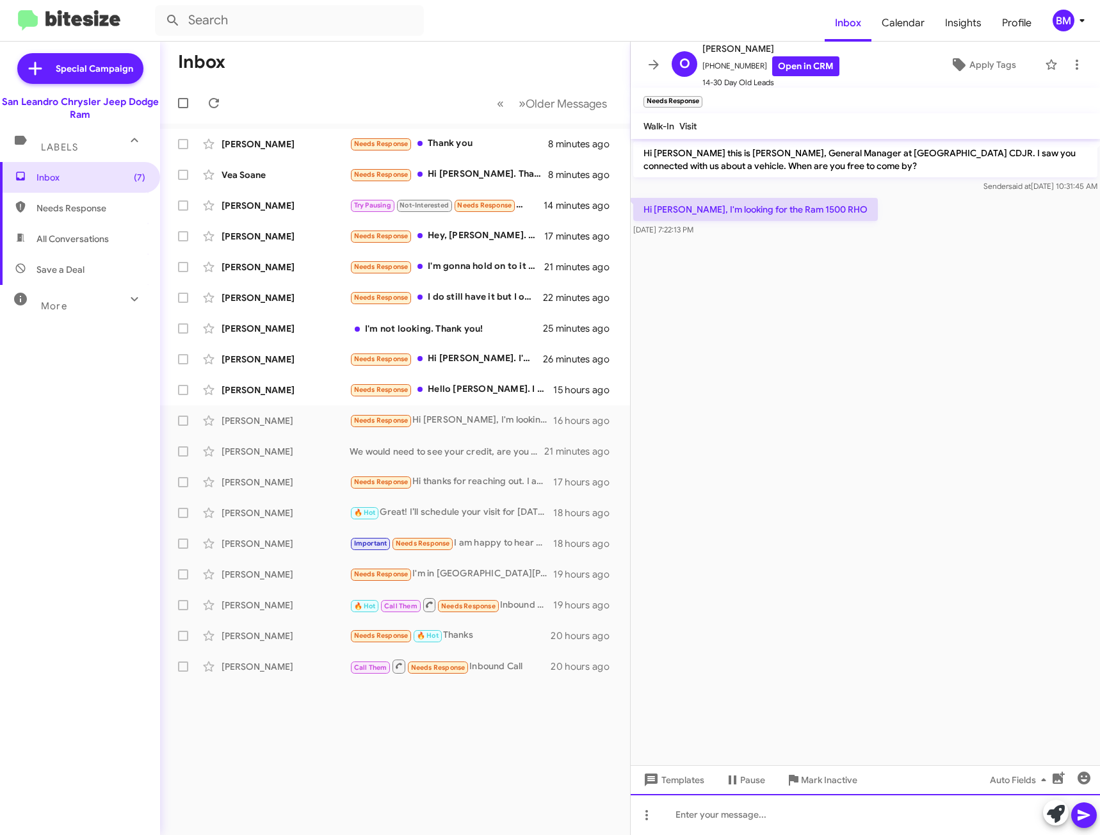
click at [920, 815] on div at bounding box center [865, 814] width 469 height 41
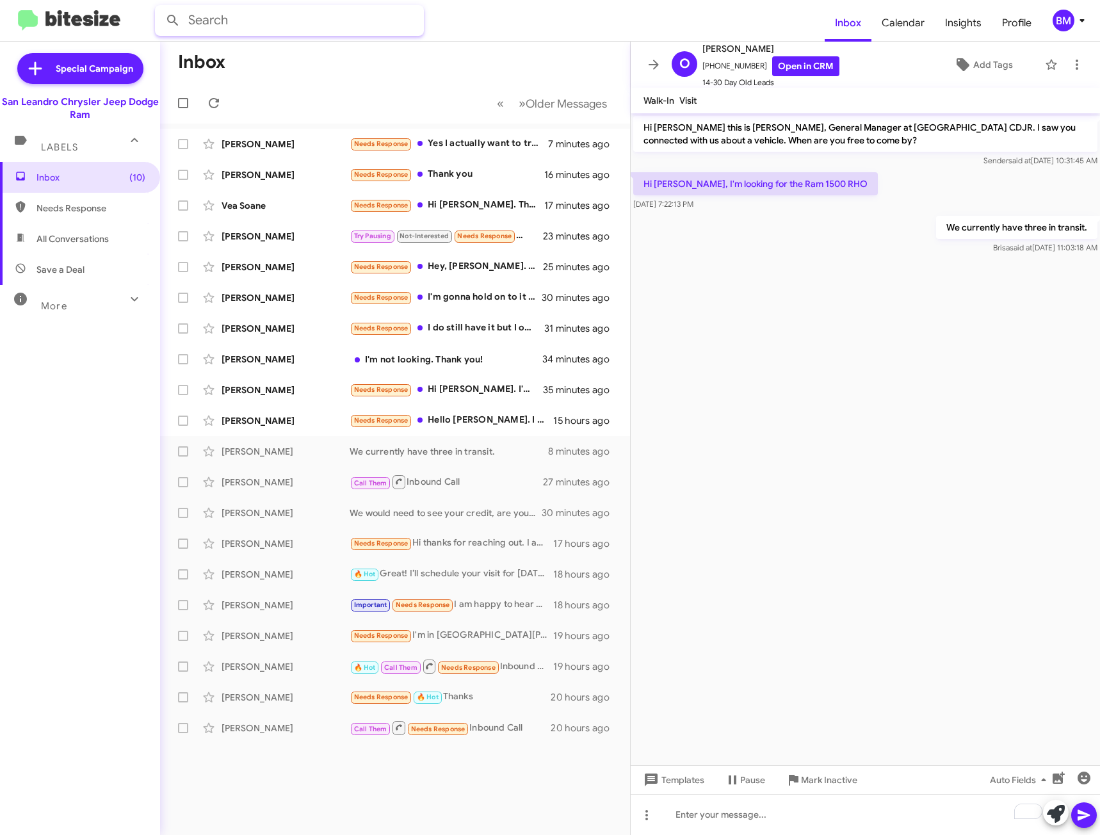
click at [306, 19] on input "text" at bounding box center [289, 20] width 269 height 31
type input "4085855861"
click at [404, 24] on icon at bounding box center [405, 20] width 15 height 15
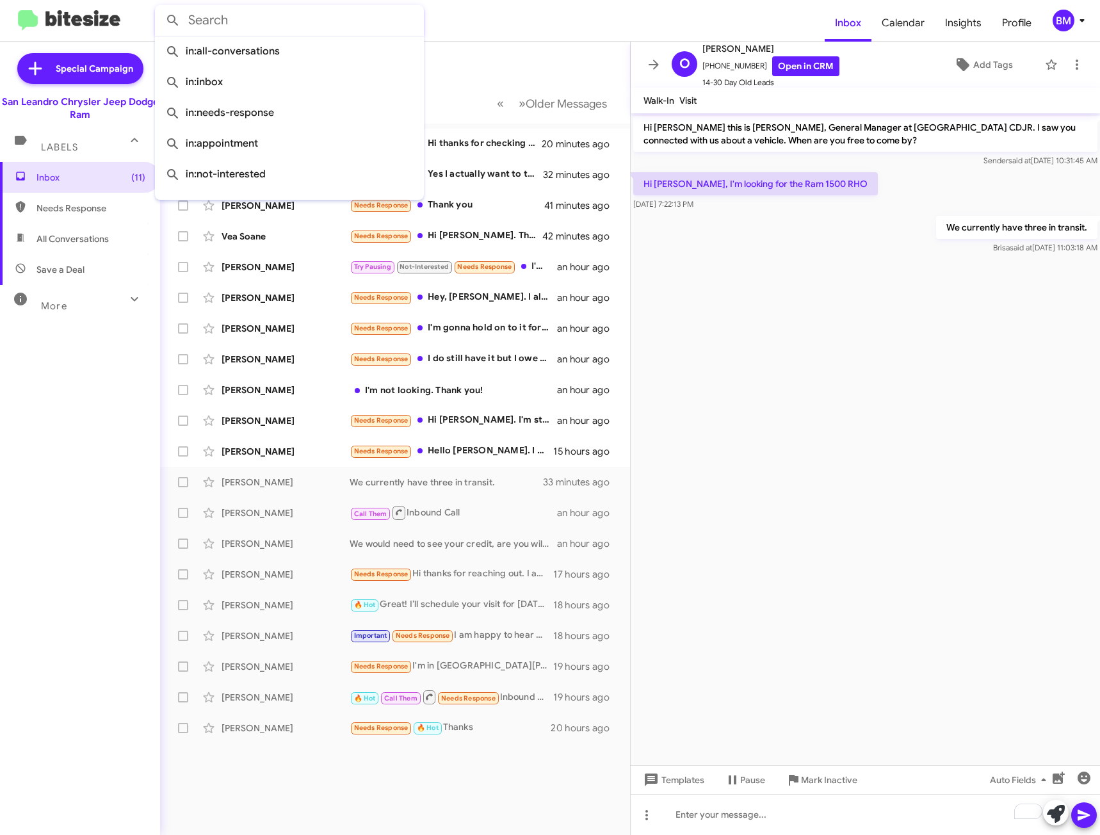
click at [491, 62] on mat-toolbar-row "Inbox" at bounding box center [395, 62] width 470 height 41
